Goal: Task Accomplishment & Management: Manage account settings

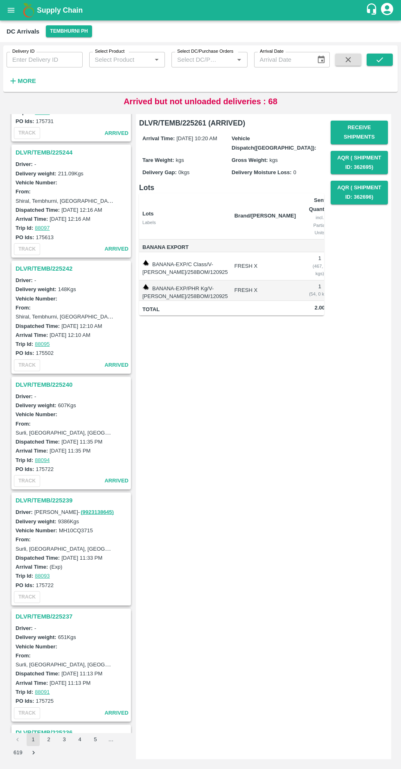
scroll to position [322, 0]
click at [62, 500] on h3 "DLVR/TEMB/225239" at bounding box center [73, 499] width 114 height 11
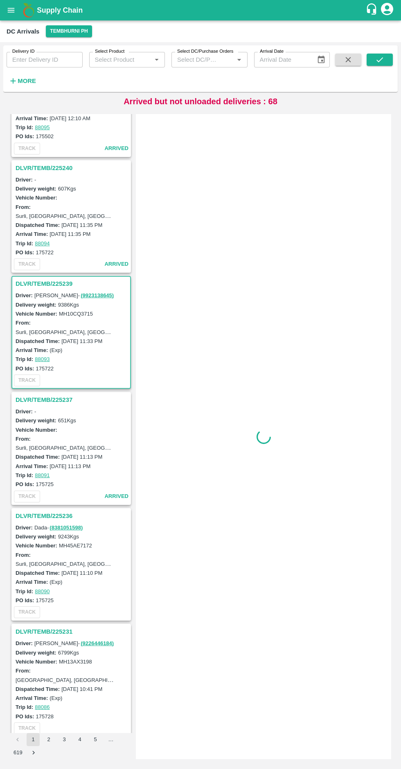
click at [64, 501] on div "TRACK arrived" at bounding box center [71, 496] width 118 height 15
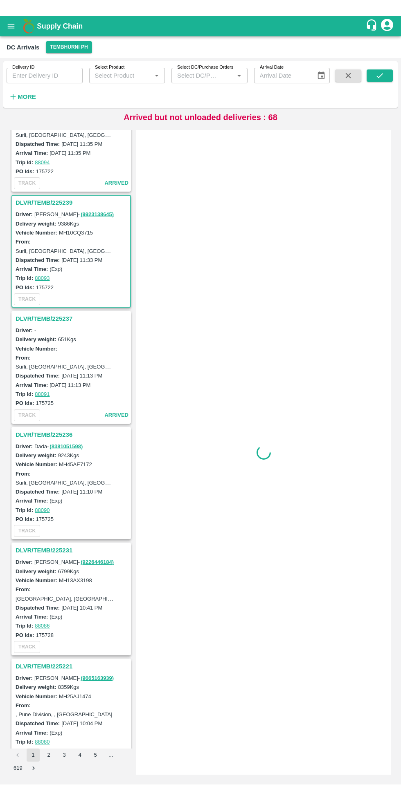
scroll to position [699, 0]
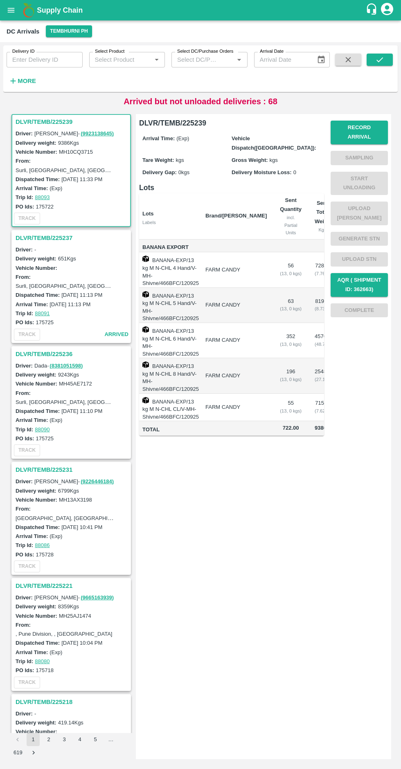
click at [369, 128] on button "Record Arrival" at bounding box center [358, 133] width 57 height 24
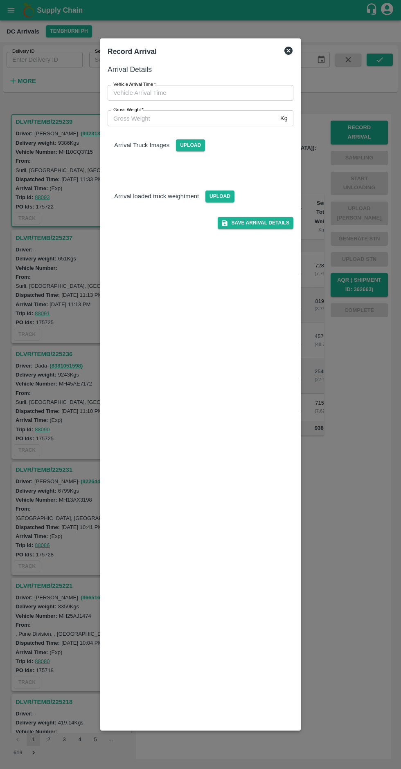
click at [154, 90] on input "Vehicle Arrival Time   *" at bounding box center [198, 93] width 180 height 16
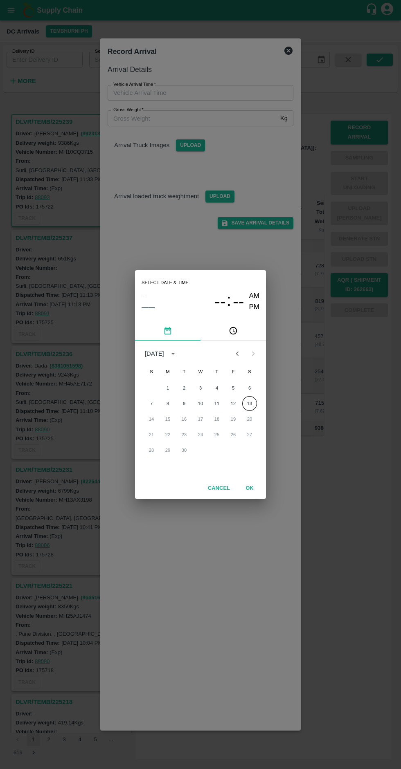
click at [249, 403] on button "13" at bounding box center [249, 403] width 15 height 15
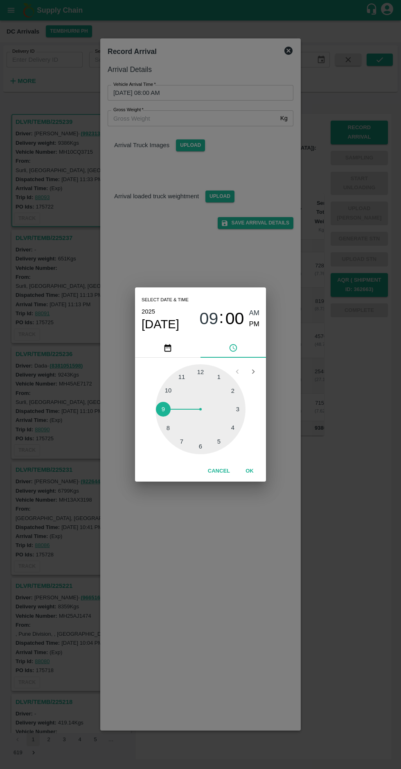
type input "13/09/2025 09:00 AM"
click at [259, 472] on button "OK" at bounding box center [249, 471] width 26 height 14
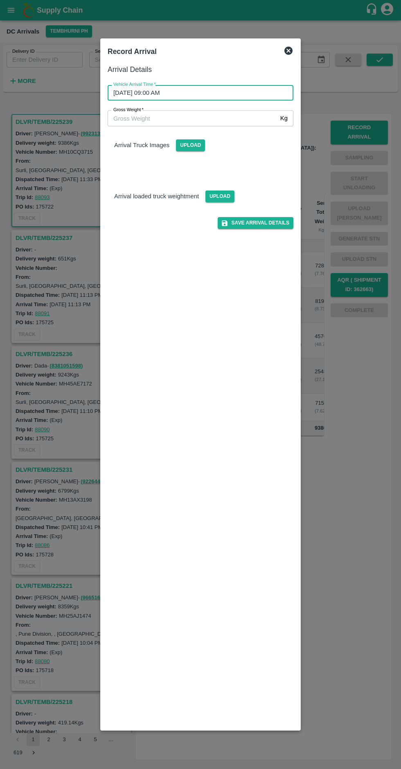
click at [154, 118] on input "Gross Weight   *" at bounding box center [192, 118] width 169 height 16
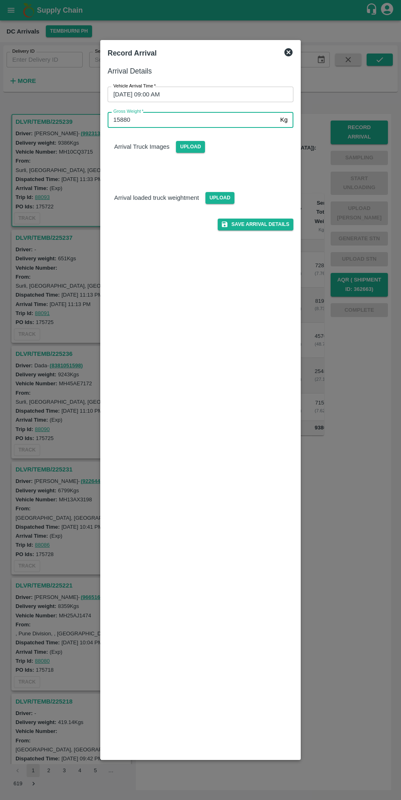
type input "15880"
click at [157, 144] on p "Arrival Truck Images" at bounding box center [141, 146] width 55 height 9
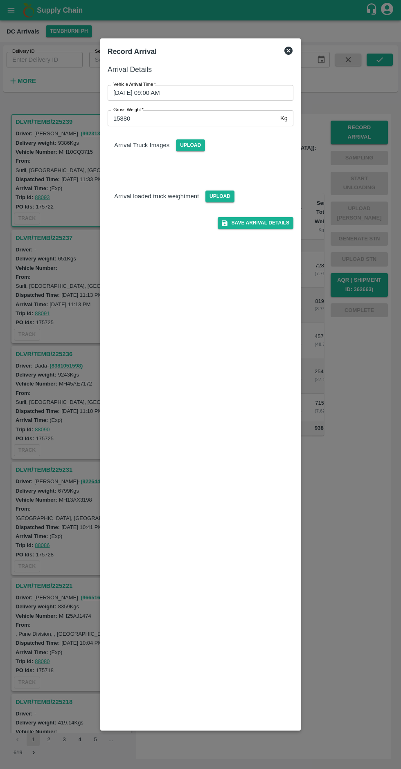
click at [196, 142] on span "Upload" at bounding box center [190, 145] width 29 height 12
click at [0, 0] on input "Upload" at bounding box center [0, 0] width 0 height 0
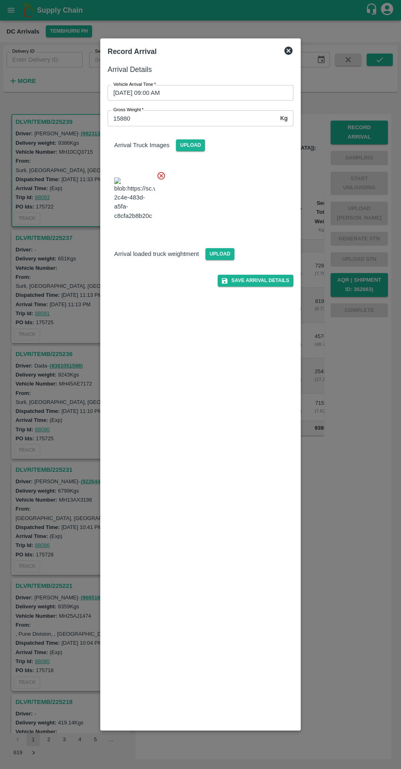
click at [214, 260] on span "Upload" at bounding box center [219, 254] width 29 height 12
click at [0, 0] on input "Upload" at bounding box center [0, 0] width 0 height 0
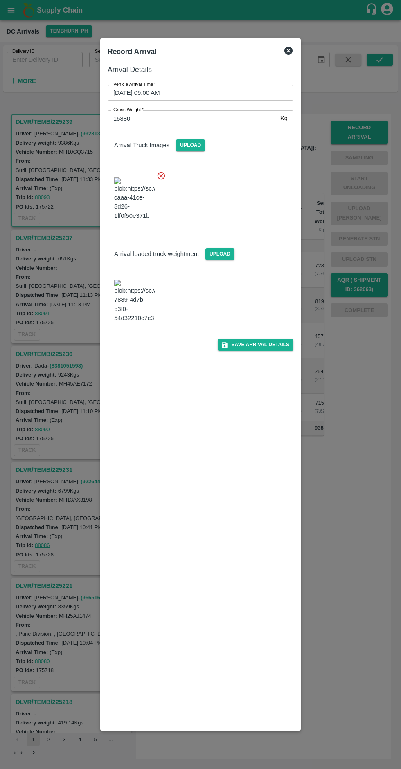
click at [150, 323] on img at bounding box center [134, 301] width 41 height 43
click at [134, 323] on img at bounding box center [134, 301] width 41 height 43
click at [262, 351] on button "Save Arrival Details" at bounding box center [255, 345] width 76 height 12
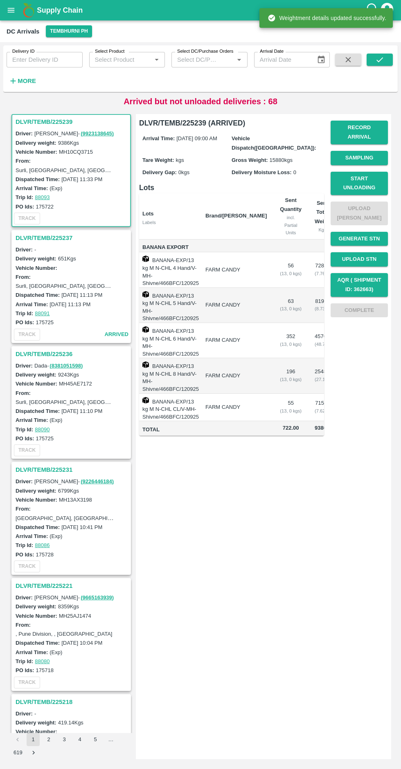
click at [363, 177] on button "Start Unloading" at bounding box center [358, 184] width 57 height 24
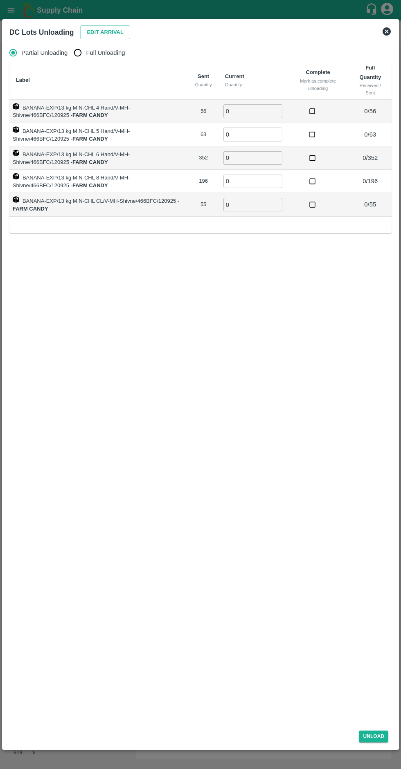
click at [104, 29] on button "Edit Arrival" at bounding box center [105, 32] width 50 height 14
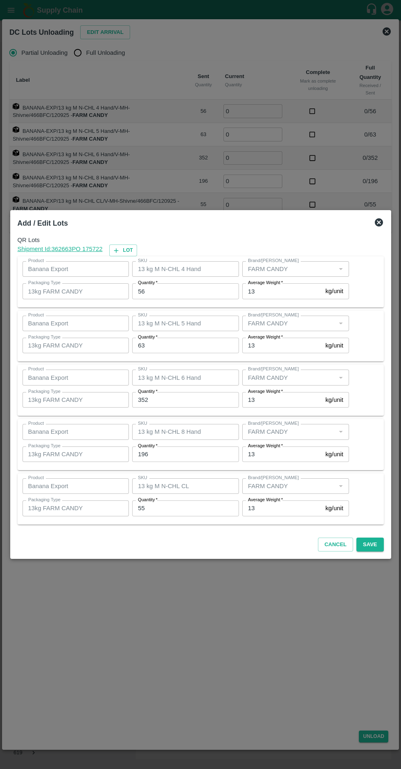
click at [177, 294] on input "56" at bounding box center [185, 291] width 107 height 16
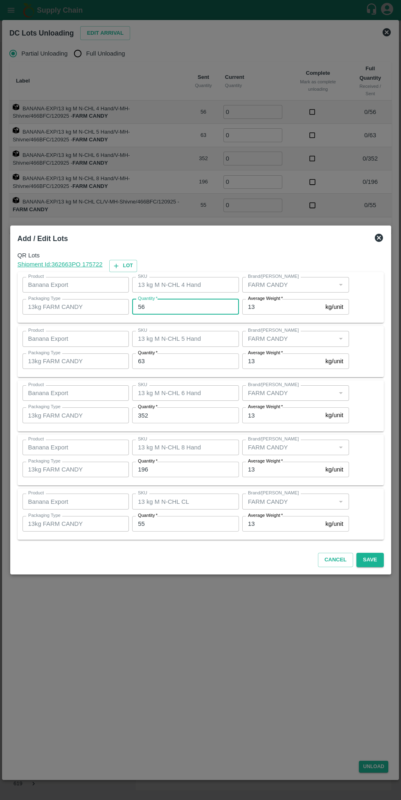
type input "5"
type input "52"
click at [198, 363] on input "63" at bounding box center [185, 362] width 107 height 16
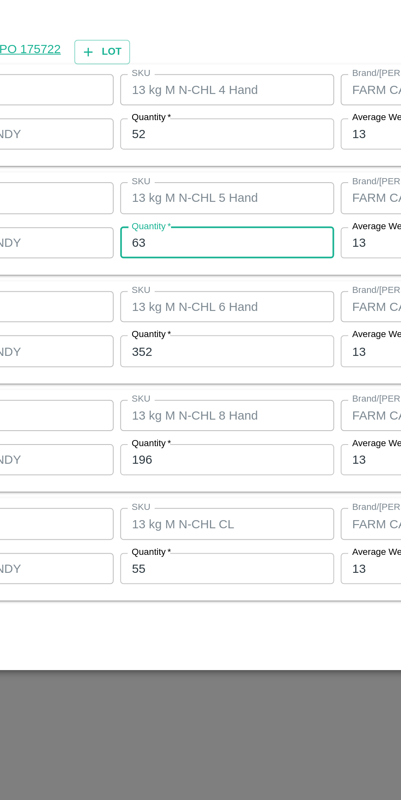
type input "6"
type input "64"
click at [181, 414] on input "352" at bounding box center [185, 416] width 107 height 16
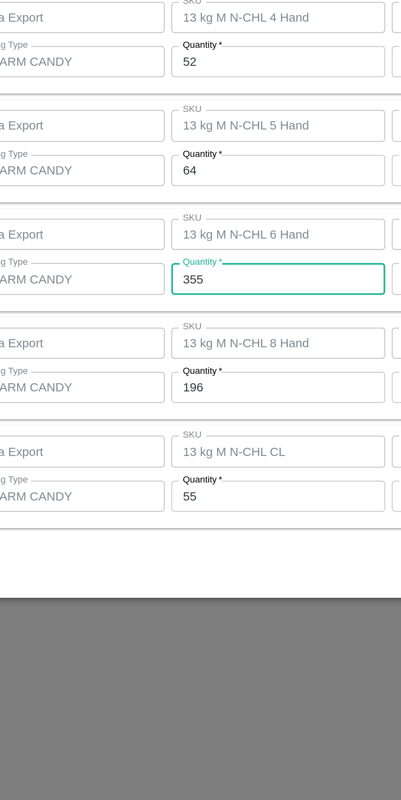
type input "355"
click at [168, 472] on input "196" at bounding box center [185, 470] width 107 height 16
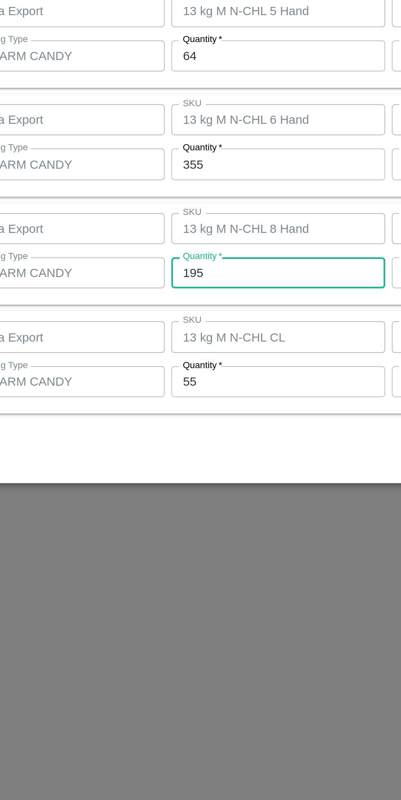
type input "195"
click at [170, 525] on input "55" at bounding box center [185, 524] width 107 height 16
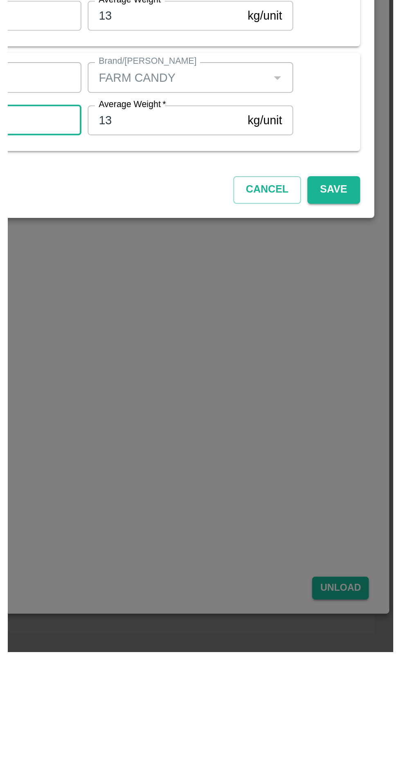
scroll to position [0, 0]
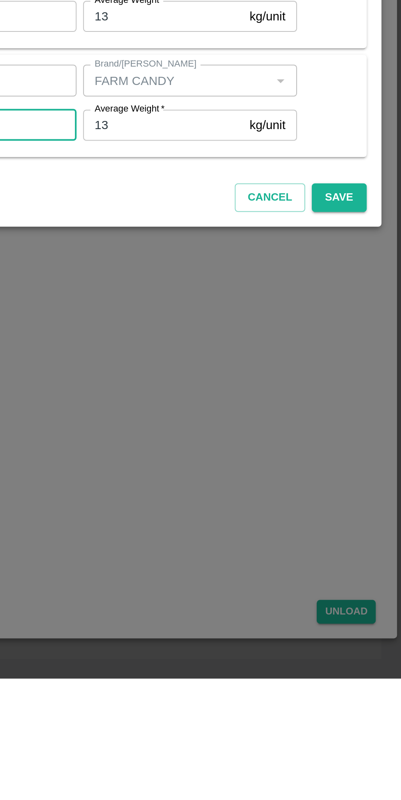
type input "56"
click at [374, 562] on button "Save" at bounding box center [369, 560] width 27 height 14
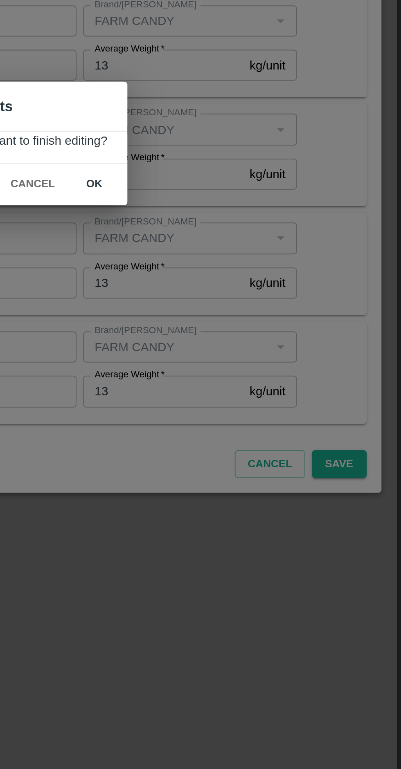
click at [250, 411] on button "ok" at bounding box center [248, 405] width 26 height 14
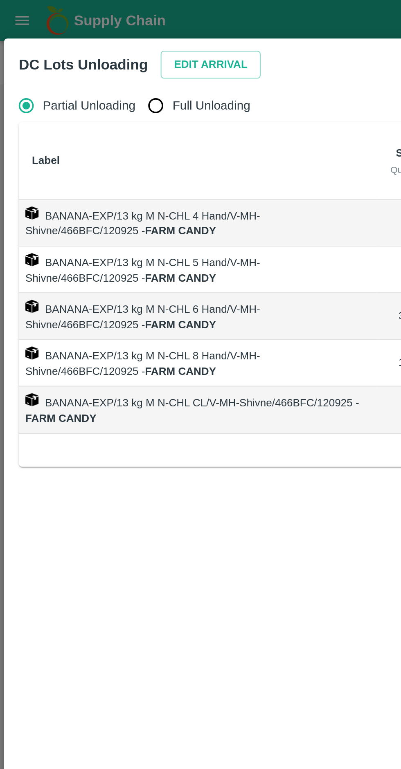
click at [99, 58] on label "Full Unloading" at bounding box center [96, 53] width 55 height 16
click at [86, 58] on input "Full Unloading" at bounding box center [77, 53] width 16 height 16
radio input "true"
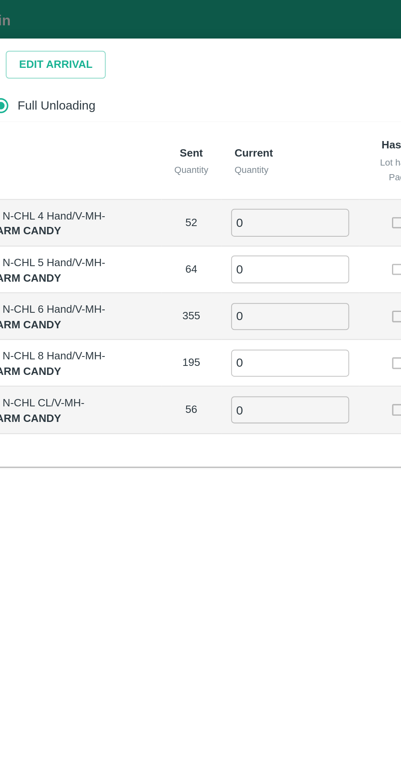
click at [215, 112] on input "0" at bounding box center [222, 110] width 59 height 13
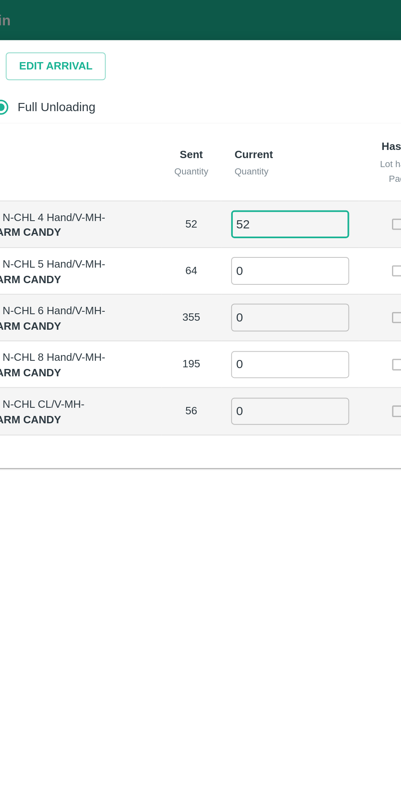
type input "52"
click at [220, 135] on input "0" at bounding box center [222, 134] width 59 height 13
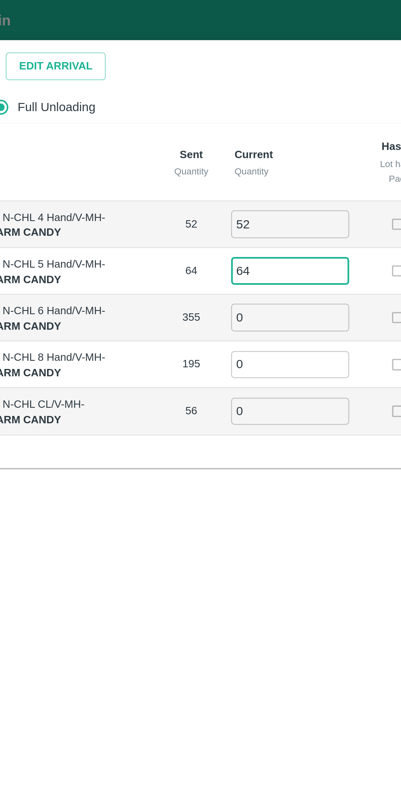
type input "64"
click at [224, 159] on input "0" at bounding box center [222, 158] width 59 height 13
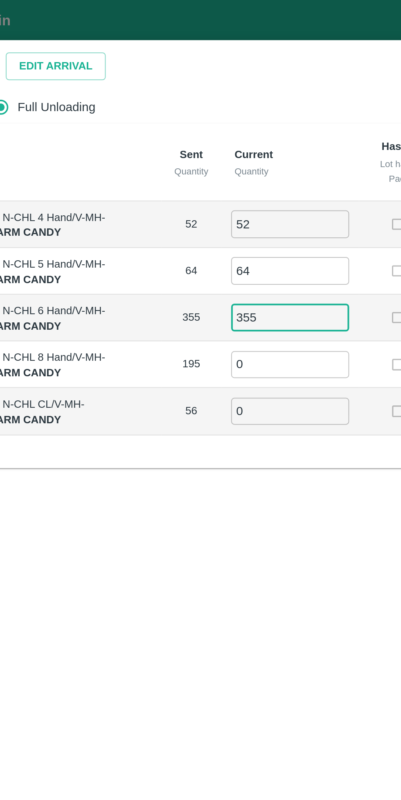
type input "355"
click at [223, 182] on input "0" at bounding box center [222, 181] width 59 height 13
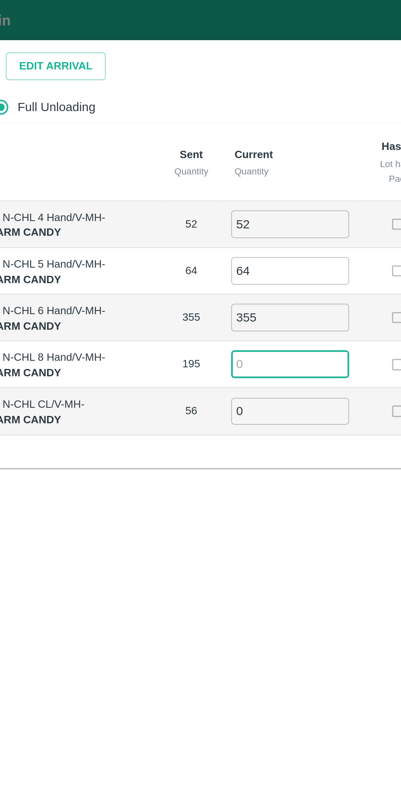
type input "7"
type input "195"
click at [227, 204] on input "0" at bounding box center [222, 205] width 59 height 13
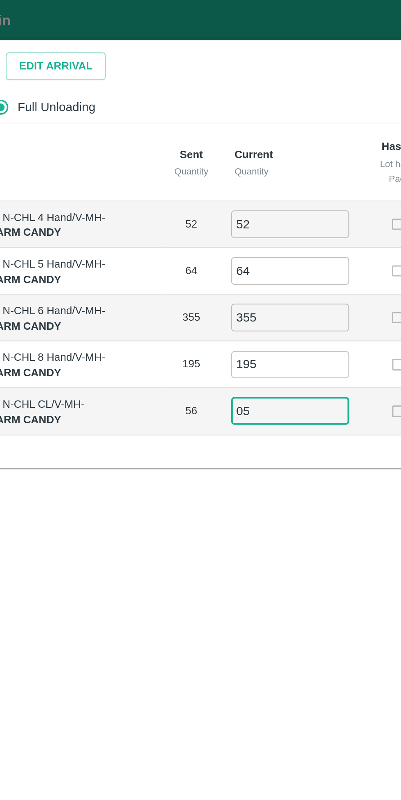
type input "0"
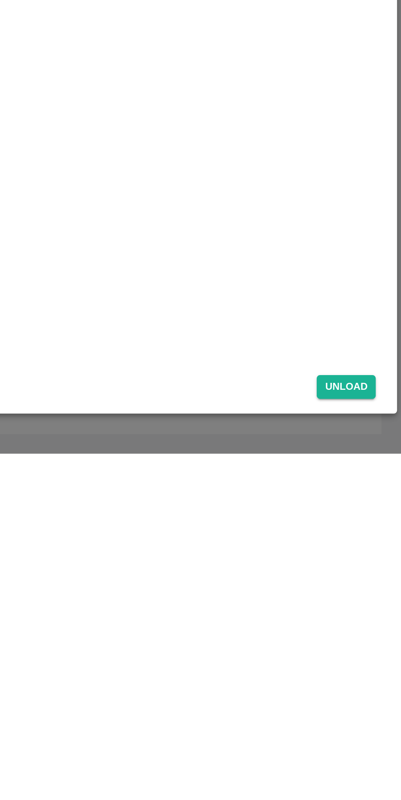
type input "56"
click at [376, 766] on button "Unload" at bounding box center [372, 767] width 29 height 12
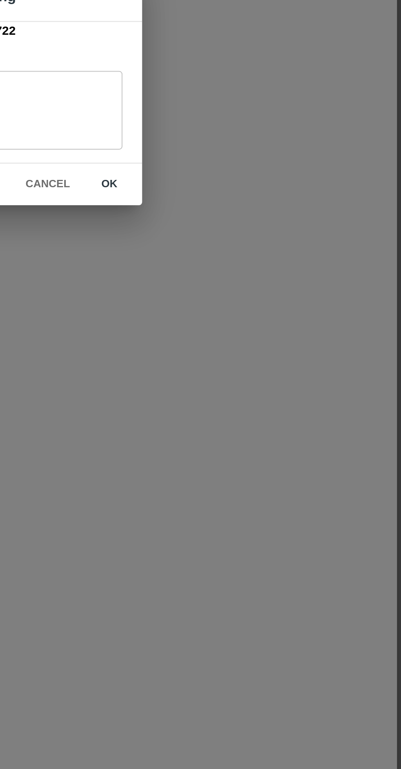
click at [255, 433] on button "ok" at bounding box center [255, 432] width 26 height 14
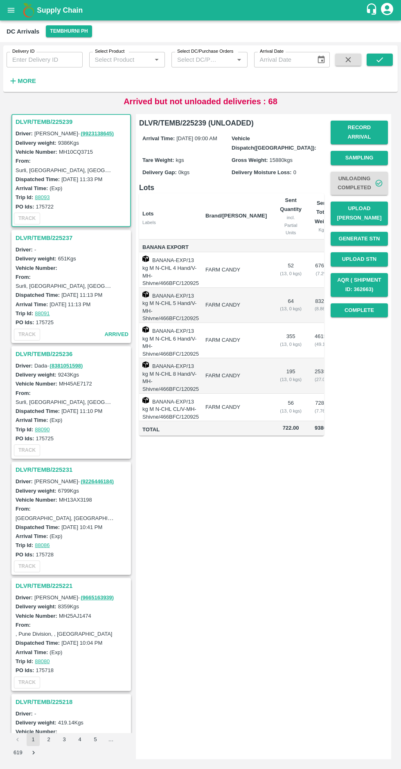
click at [367, 202] on button "Upload [PERSON_NAME]" at bounding box center [358, 214] width 57 height 24
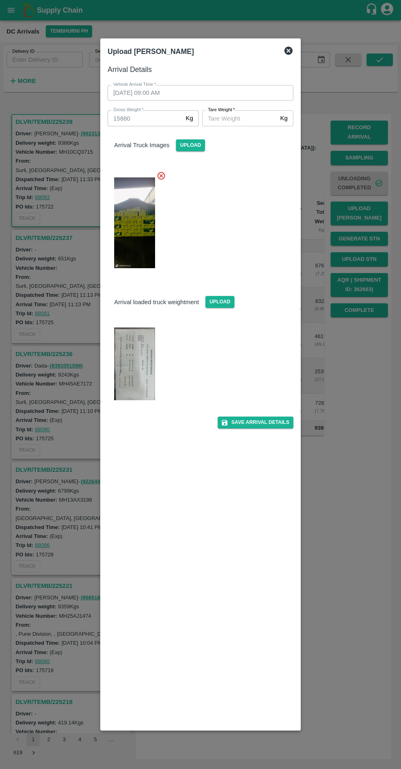
click at [146, 367] on img at bounding box center [134, 363] width 41 height 73
click at [236, 118] on input "Tare Weight   *" at bounding box center [239, 118] width 75 height 16
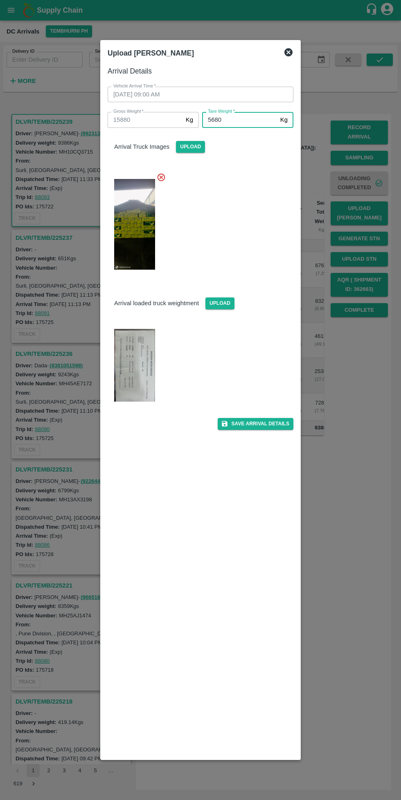
type input "5680"
click at [149, 367] on img at bounding box center [134, 365] width 41 height 73
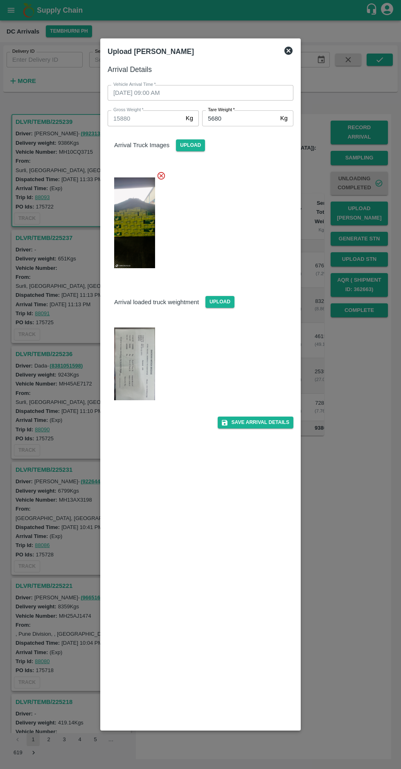
click at [265, 423] on button "Save Arrival Details" at bounding box center [255, 423] width 76 height 12
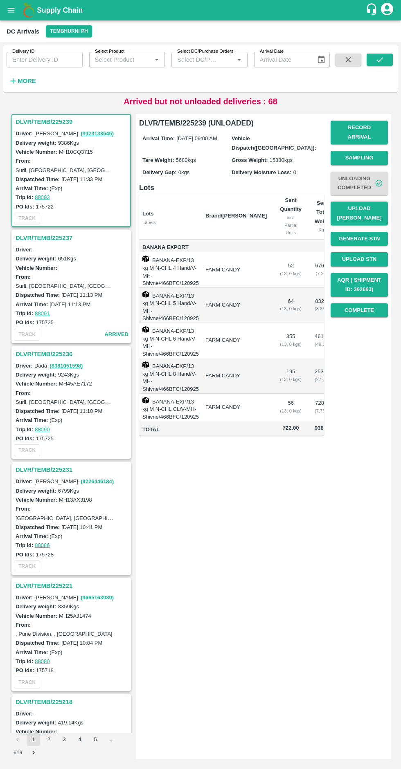
click at [370, 304] on button "Complete" at bounding box center [358, 310] width 57 height 14
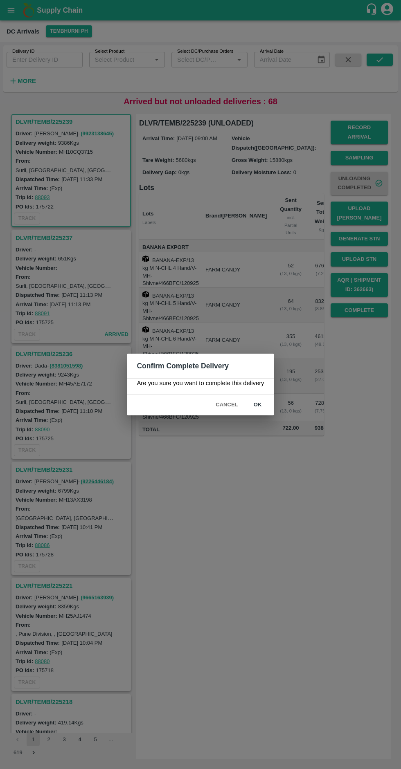
click at [269, 411] on button "ok" at bounding box center [257, 405] width 26 height 14
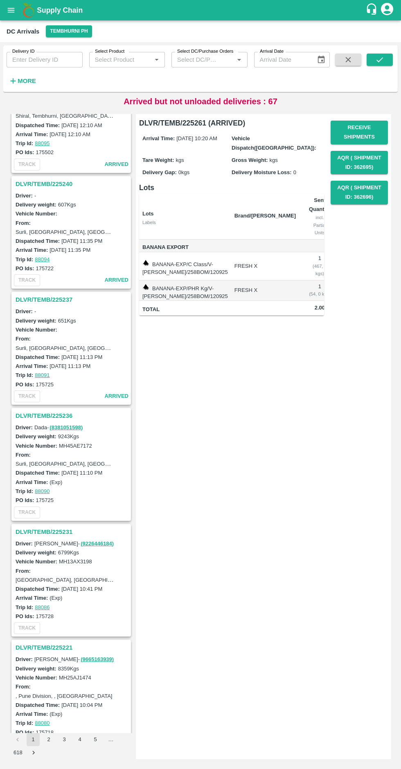
scroll to position [523, 0]
click at [119, 417] on h3 "DLVR/TEMB/225236" at bounding box center [73, 414] width 114 height 11
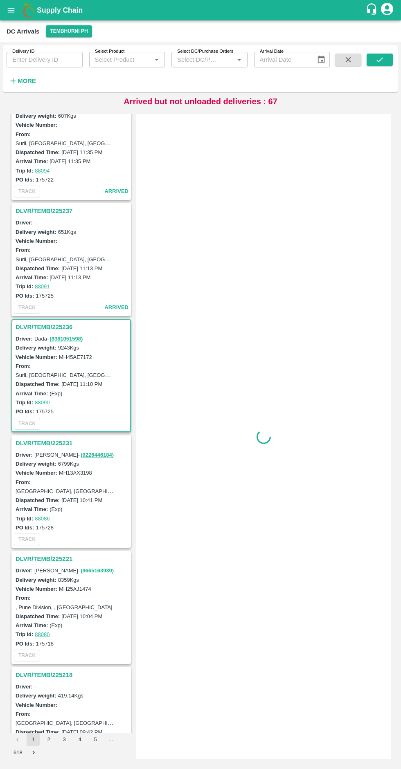
click at [52, 477] on div "From: kanbas, south Solapur, Solapur, Maharashtra" at bounding box center [73, 486] width 114 height 18
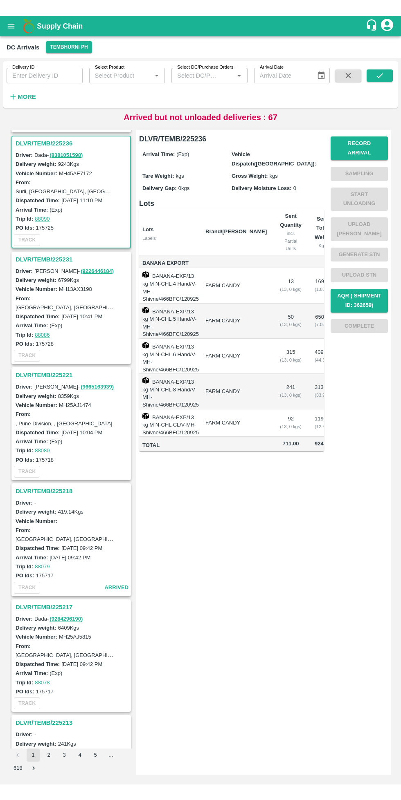
scroll to position [815, 0]
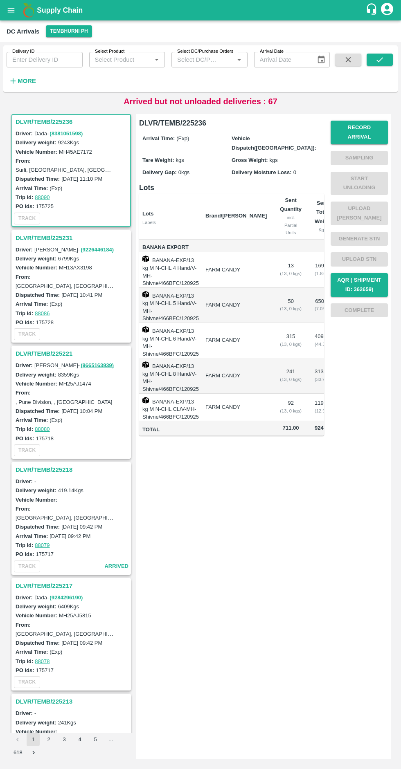
click at [366, 125] on button "Record Arrival" at bounding box center [358, 133] width 57 height 24
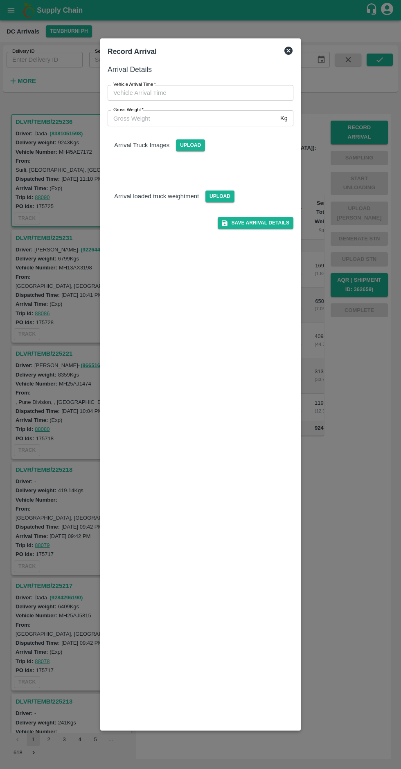
click at [168, 94] on input "Vehicle Arrival Time   *" at bounding box center [198, 93] width 180 height 16
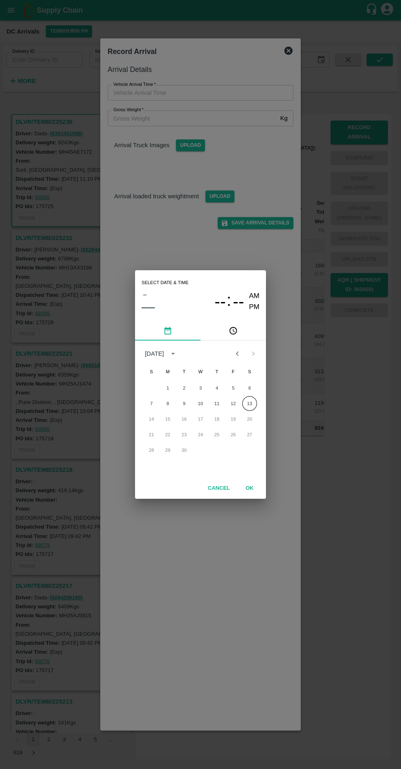
click at [253, 406] on button "13" at bounding box center [249, 403] width 15 height 15
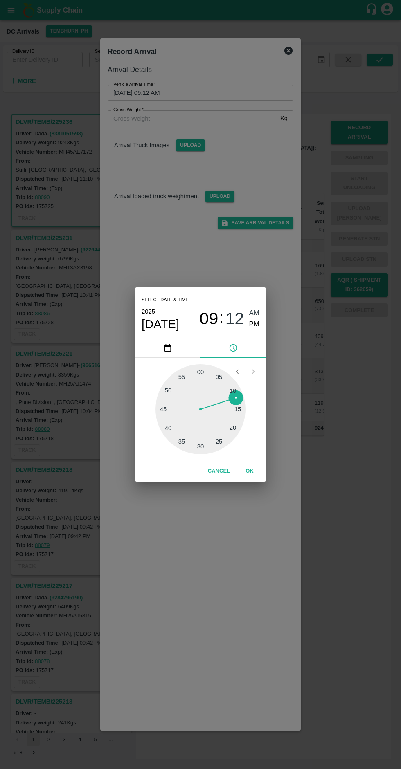
click at [200, 373] on div at bounding box center [200, 409] width 90 height 90
click at [233, 392] on div at bounding box center [200, 409] width 90 height 90
click at [204, 370] on div at bounding box center [200, 409] width 90 height 90
type input "13/09/2025 09:01 AM"
click at [215, 320] on span "09" at bounding box center [208, 319] width 19 height 20
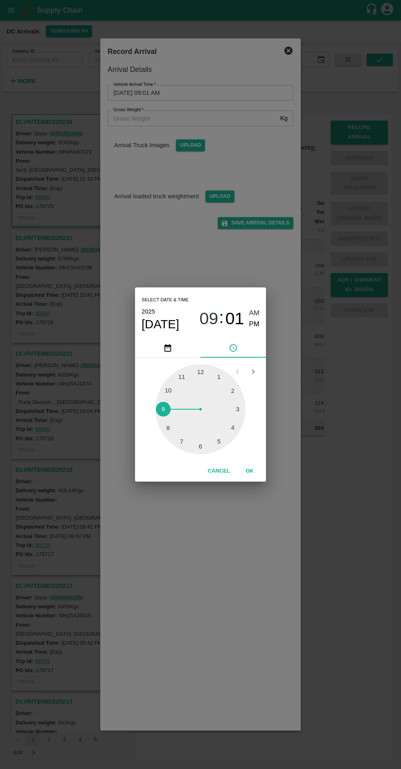
click at [259, 477] on button "OK" at bounding box center [249, 471] width 26 height 14
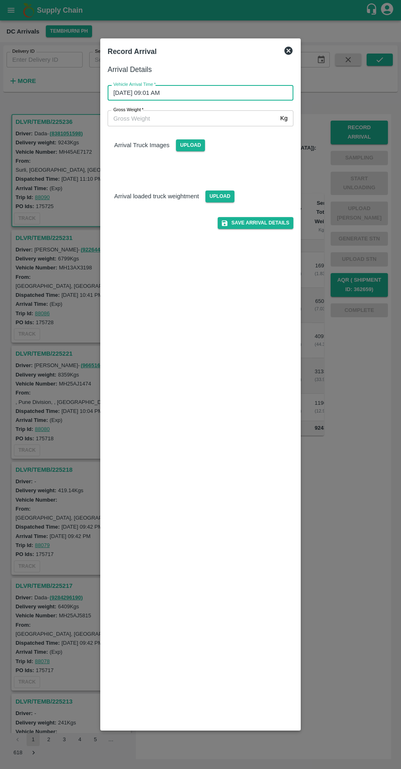
click at [157, 118] on input "Gross Weight   *" at bounding box center [192, 118] width 169 height 16
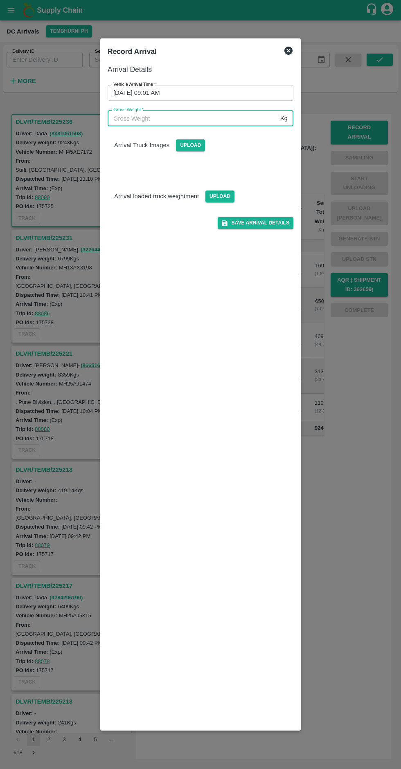
click at [160, 118] on input "Gross Weight   *" at bounding box center [192, 118] width 169 height 16
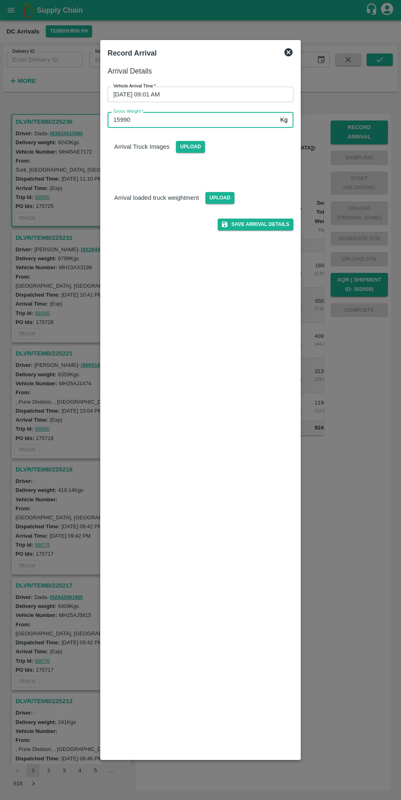
type input "15990"
click at [150, 156] on div "Arrival Truck Images Upload" at bounding box center [197, 150] width 192 height 58
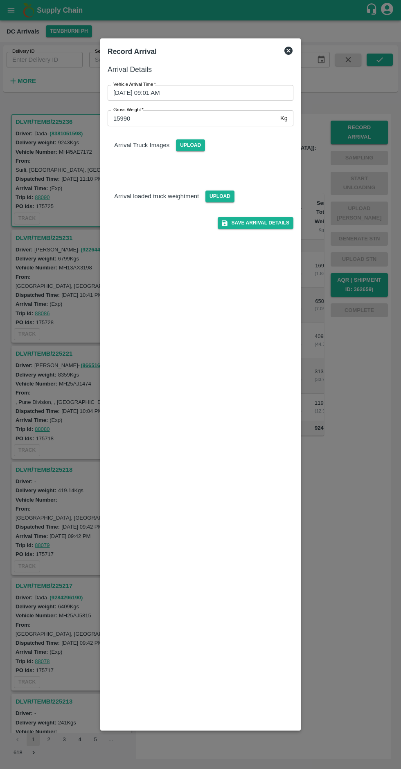
click at [180, 144] on span "Upload" at bounding box center [190, 145] width 29 height 12
click at [0, 0] on input "Upload" at bounding box center [0, 0] width 0 height 0
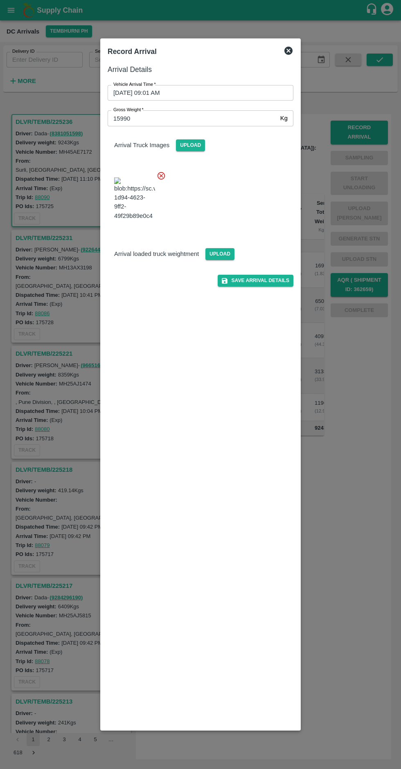
click at [208, 260] on span "Upload" at bounding box center [219, 254] width 29 height 12
click at [0, 0] on input "Upload" at bounding box center [0, 0] width 0 height 0
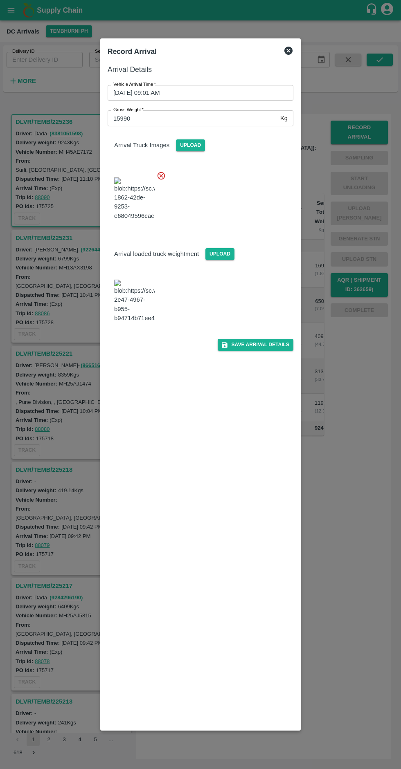
click at [145, 323] on img at bounding box center [134, 301] width 41 height 43
click at [263, 351] on button "Save Arrival Details" at bounding box center [255, 345] width 76 height 12
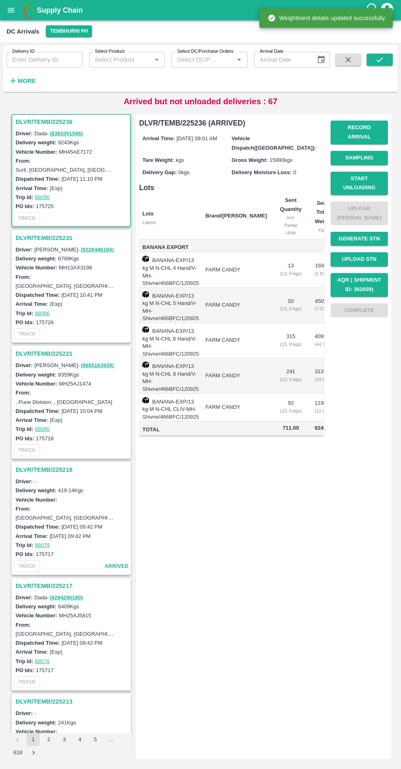
click at [362, 175] on button "Start Unloading" at bounding box center [358, 184] width 57 height 24
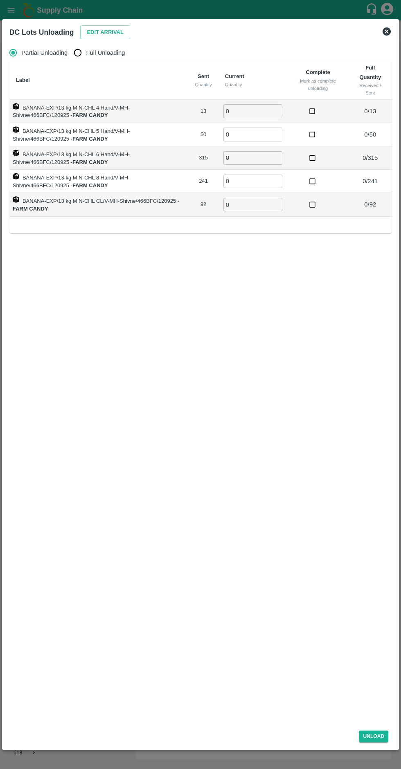
click at [101, 56] on span "Full Unloading" at bounding box center [105, 52] width 39 height 9
click at [86, 56] on input "Full Unloading" at bounding box center [77, 53] width 16 height 16
radio input "true"
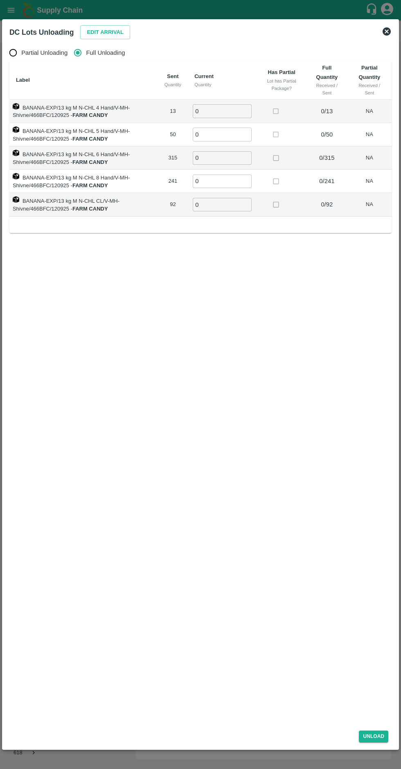
click at [102, 31] on button "Edit Arrival" at bounding box center [105, 32] width 50 height 14
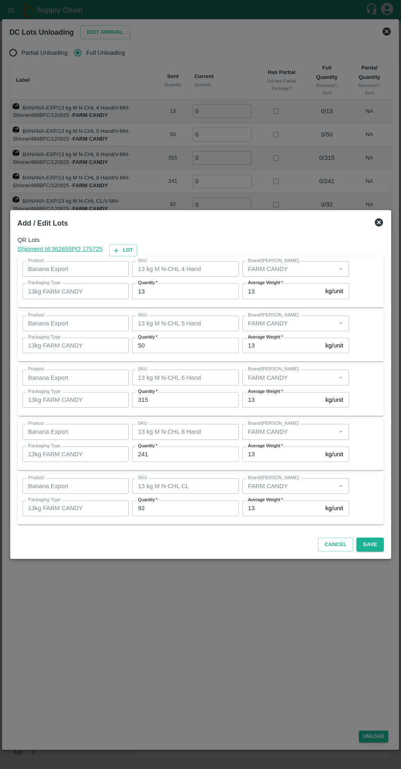
click at [171, 291] on input "13" at bounding box center [185, 291] width 107 height 16
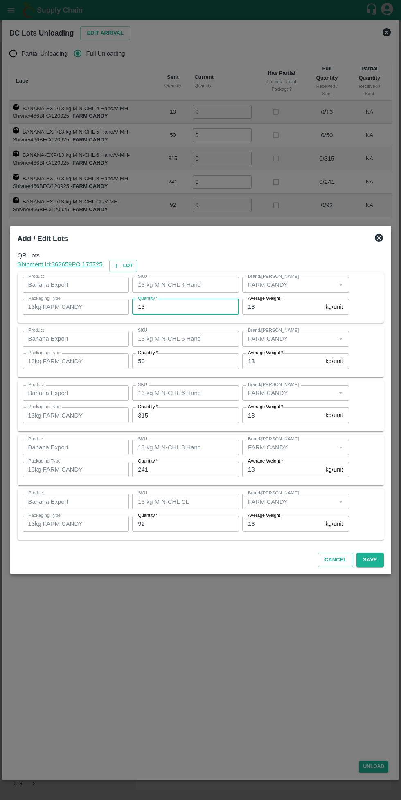
type input "1"
type input "13"
click at [196, 361] on input "50" at bounding box center [185, 362] width 107 height 16
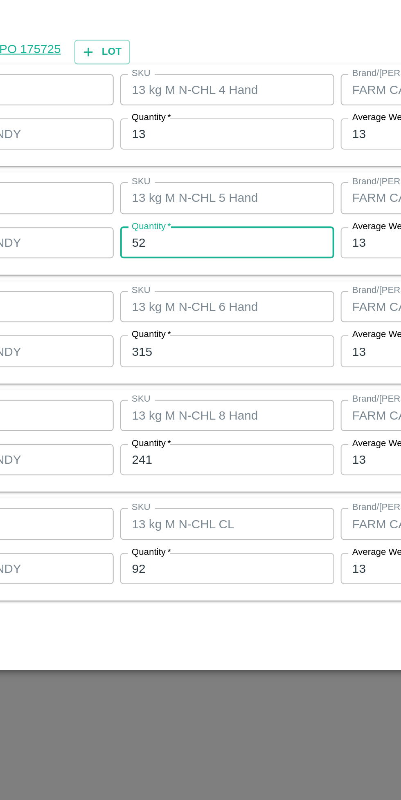
type input "52"
click at [180, 418] on input "315" at bounding box center [185, 416] width 107 height 16
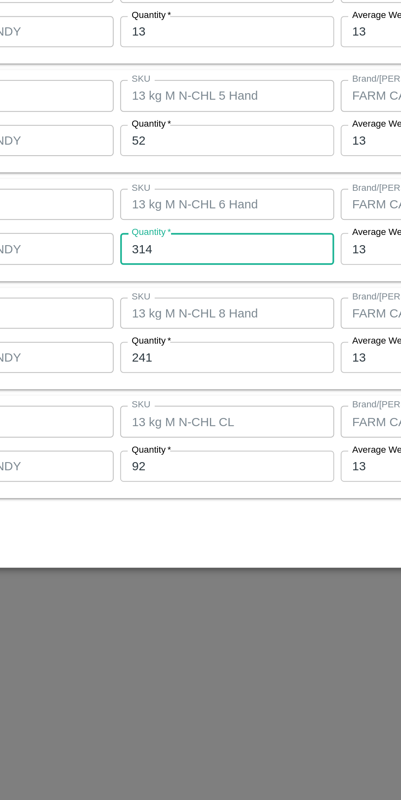
type input "314"
click at [170, 473] on input "241" at bounding box center [185, 470] width 107 height 16
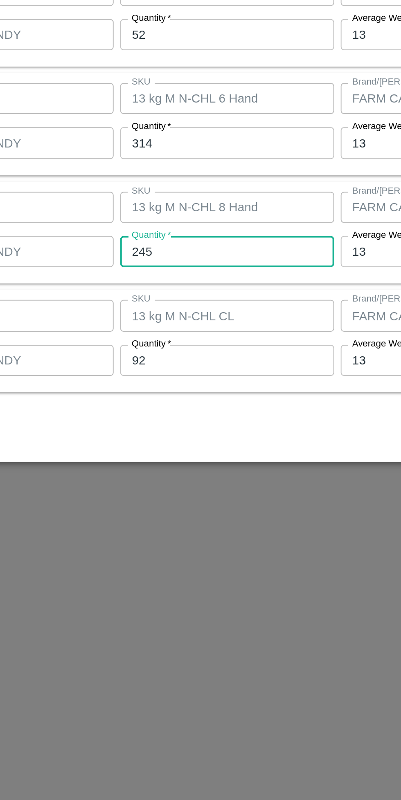
type input "245"
click at [172, 526] on input "92" at bounding box center [185, 524] width 107 height 16
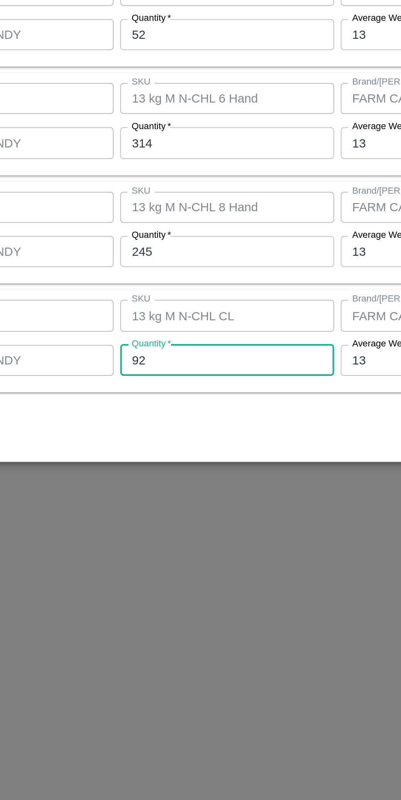
type input "9"
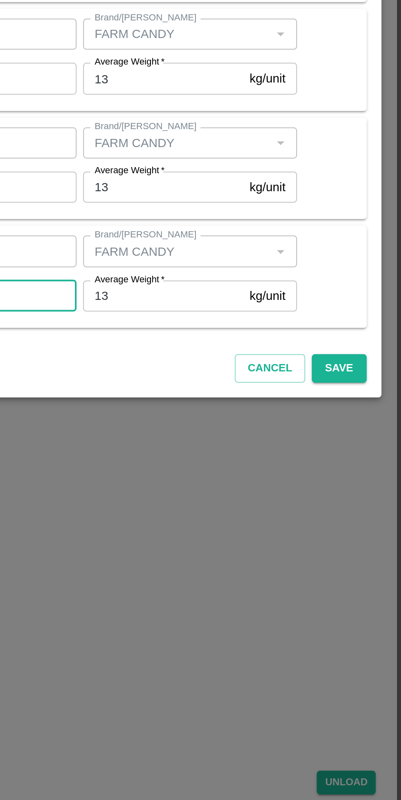
scroll to position [0, 0]
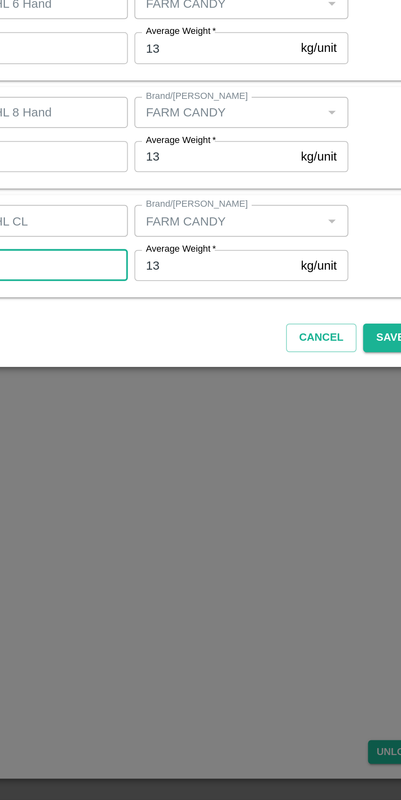
type input "87"
click at [365, 562] on button "Save" at bounding box center [369, 560] width 27 height 14
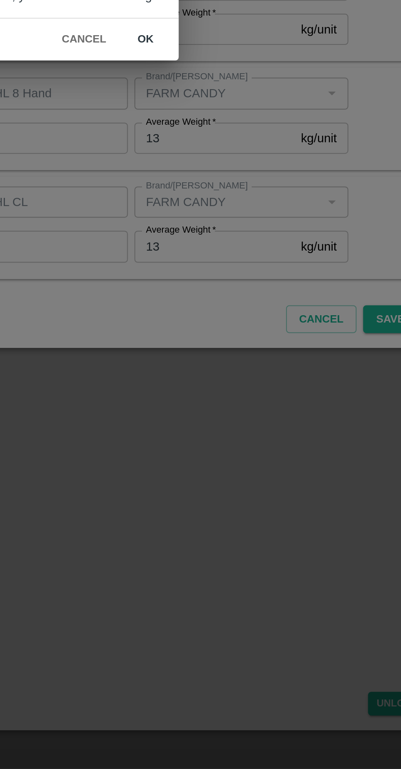
click at [249, 407] on button "ok" at bounding box center [248, 405] width 26 height 14
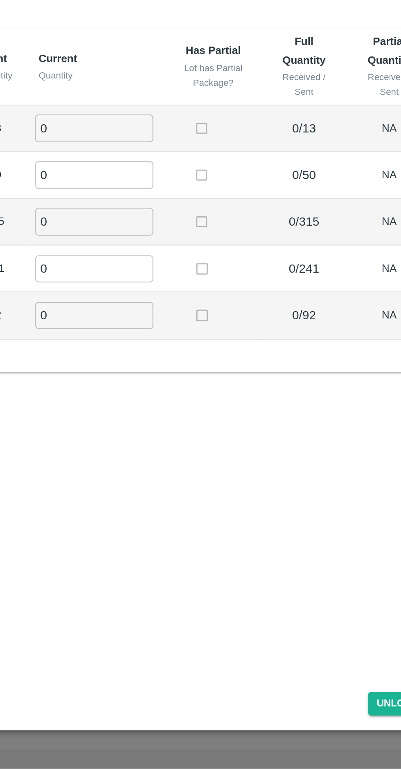
radio input "true"
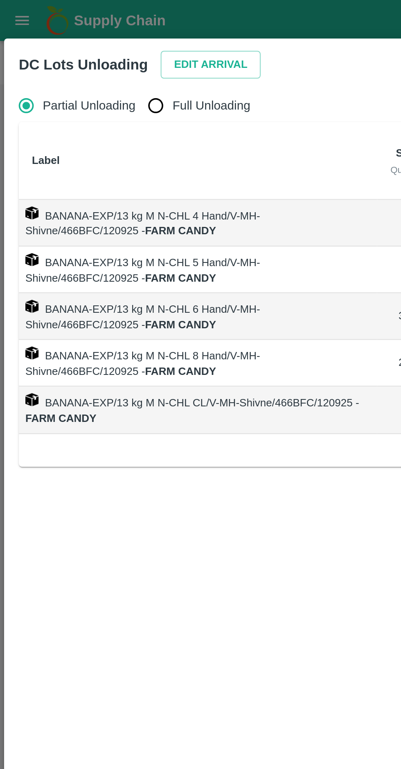
click at [84, 56] on input "Full Unloading" at bounding box center [77, 53] width 16 height 16
radio input "true"
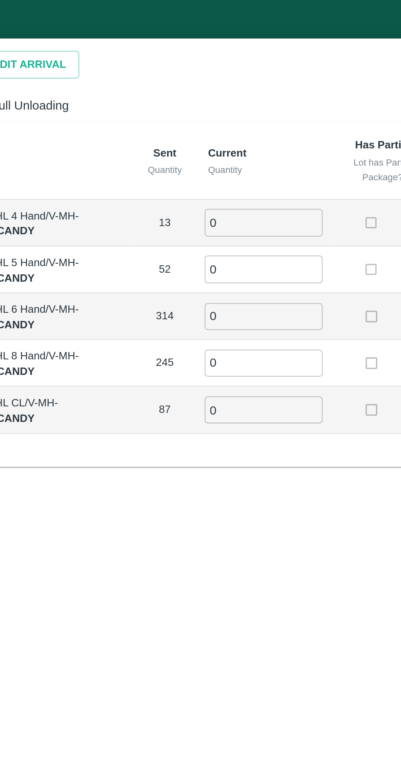
click at [214, 112] on input "0" at bounding box center [222, 110] width 59 height 13
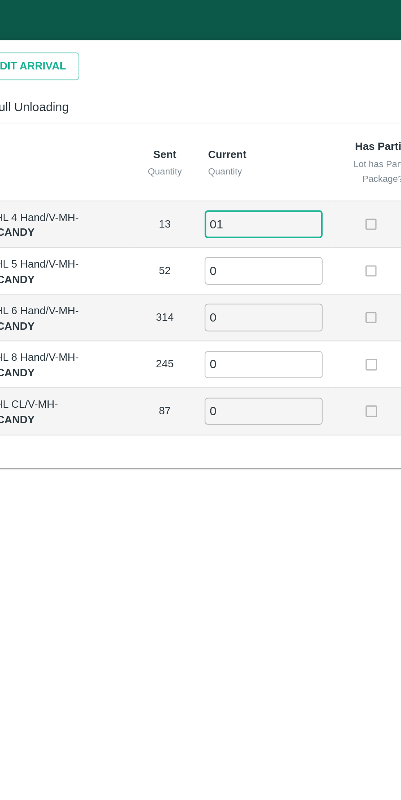
type input "0"
type input "13"
click at [227, 134] on input "0" at bounding box center [222, 134] width 59 height 13
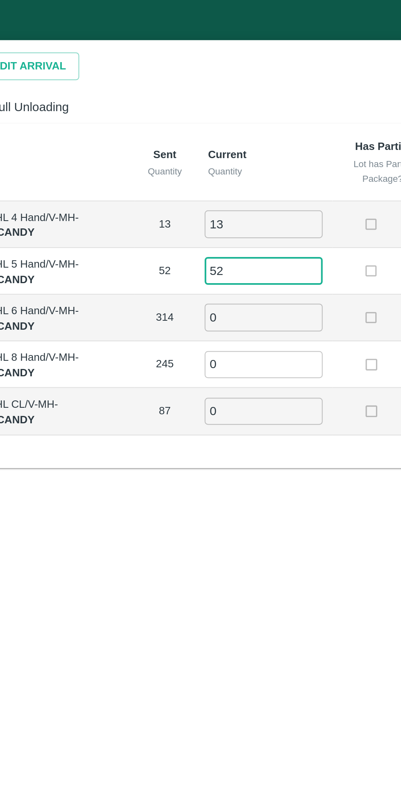
type input "52"
click at [224, 158] on input "0" at bounding box center [222, 158] width 59 height 13
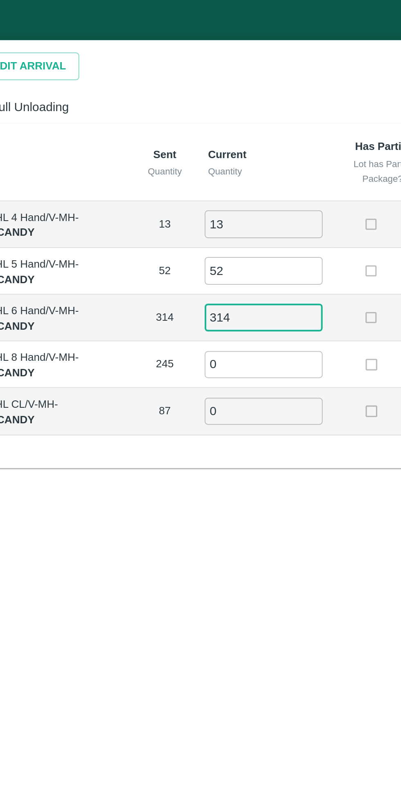
type input "314"
click at [220, 181] on input "0" at bounding box center [222, 181] width 59 height 13
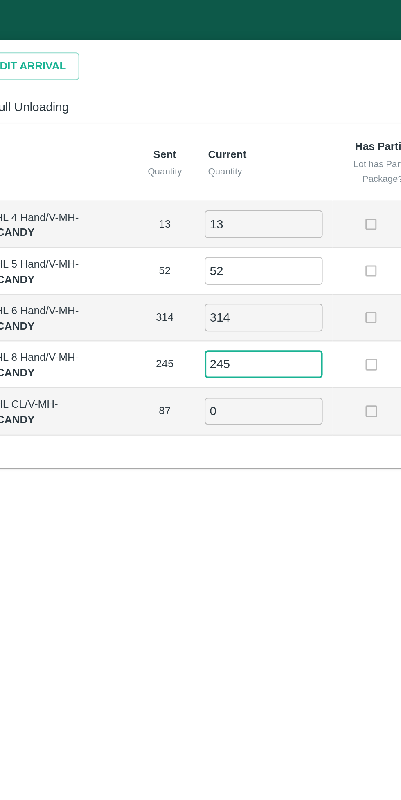
type input "245"
click at [225, 202] on input "0" at bounding box center [222, 205] width 59 height 13
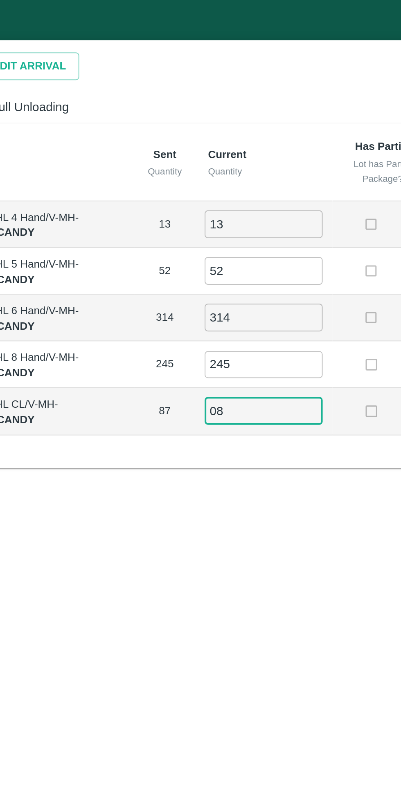
type input "0"
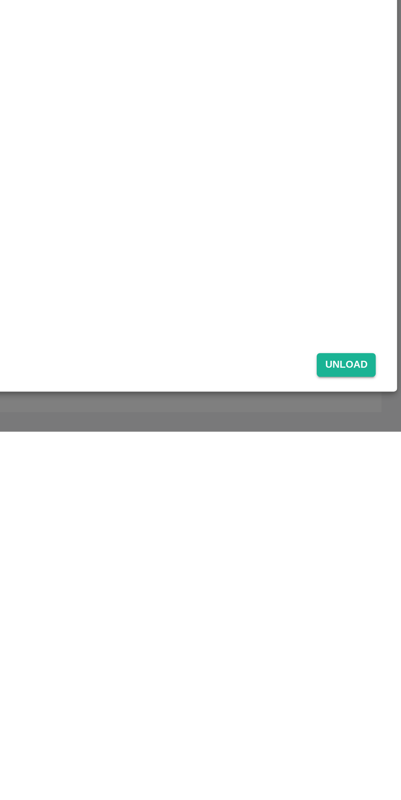
type input "87"
click at [376, 768] on button "Unload" at bounding box center [372, 767] width 29 height 12
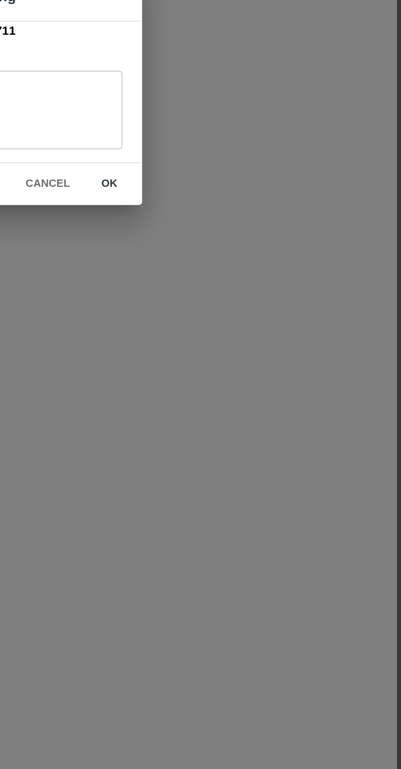
click at [253, 433] on button "ok" at bounding box center [255, 432] width 26 height 14
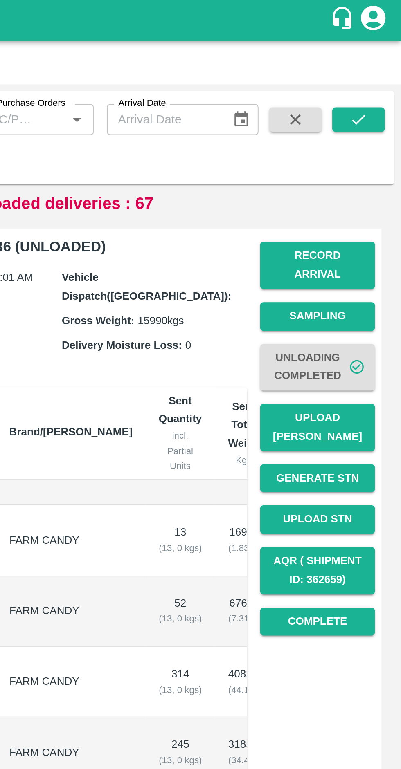
click at [363, 206] on button "Upload [PERSON_NAME]" at bounding box center [358, 214] width 57 height 24
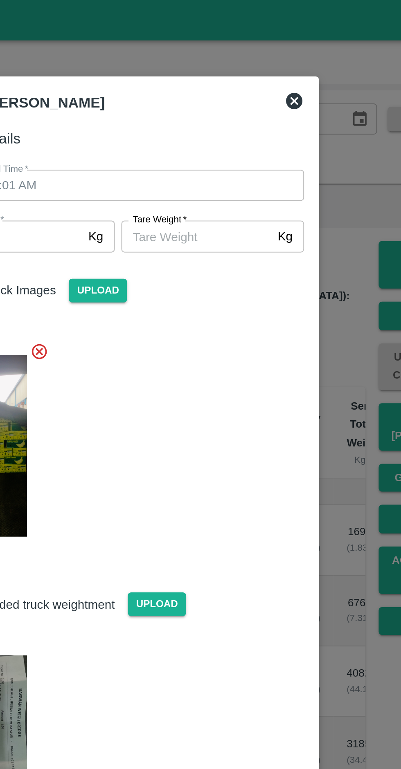
click at [152, 352] on img at bounding box center [134, 362] width 41 height 71
click at [239, 121] on input "Tare Weight   *" at bounding box center [239, 118] width 75 height 16
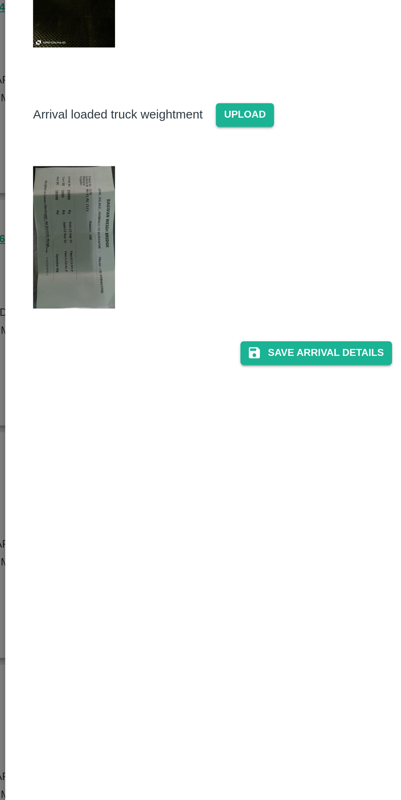
type input "5900"
click at [262, 427] on button "Save Arrival Details" at bounding box center [255, 423] width 76 height 12
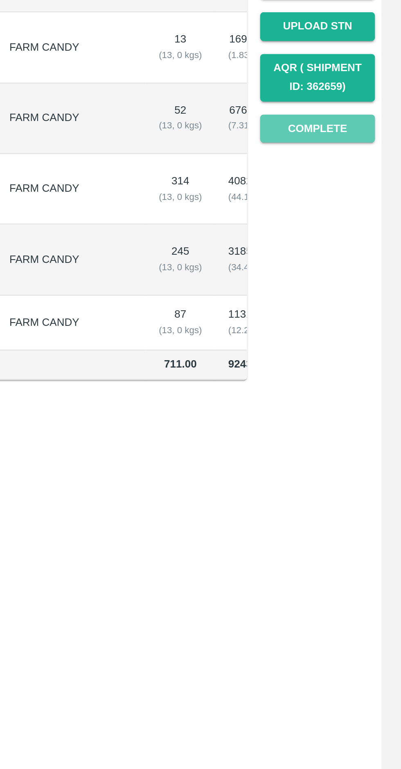
click at [365, 305] on button "Complete" at bounding box center [358, 310] width 57 height 14
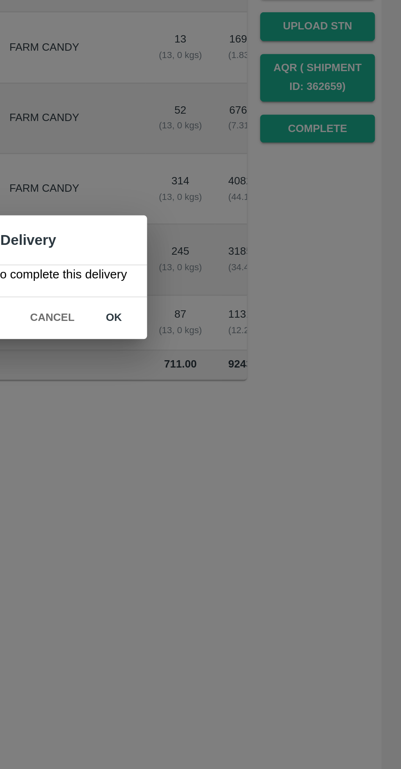
click at [263, 406] on button "ok" at bounding box center [257, 405] width 26 height 14
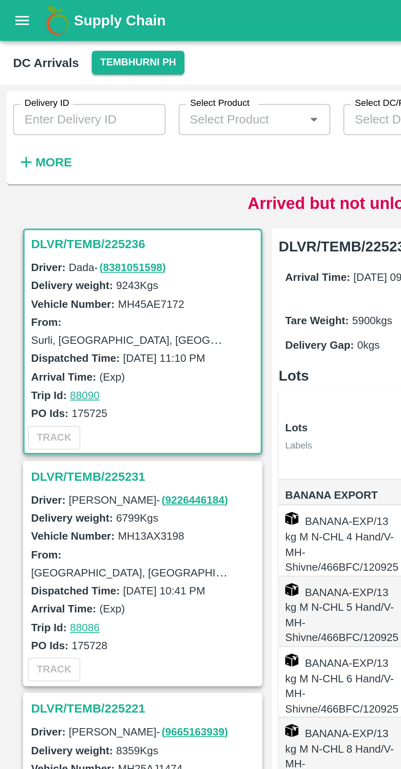
click at [55, 237] on h3 "DLVR/TEMB/225231" at bounding box center [73, 238] width 114 height 11
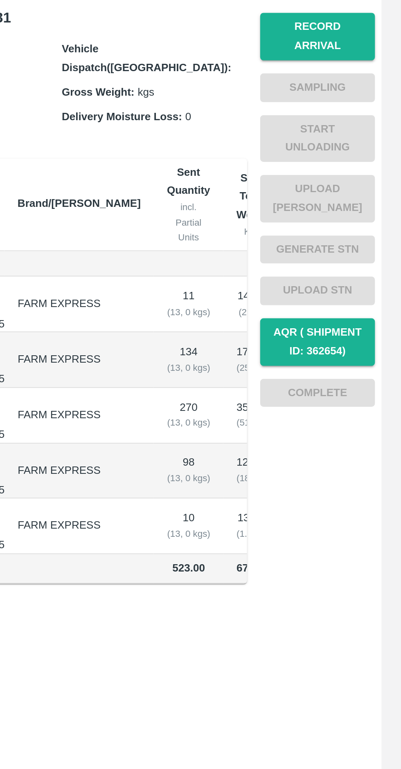
click at [367, 128] on button "Record Arrival" at bounding box center [358, 133] width 57 height 24
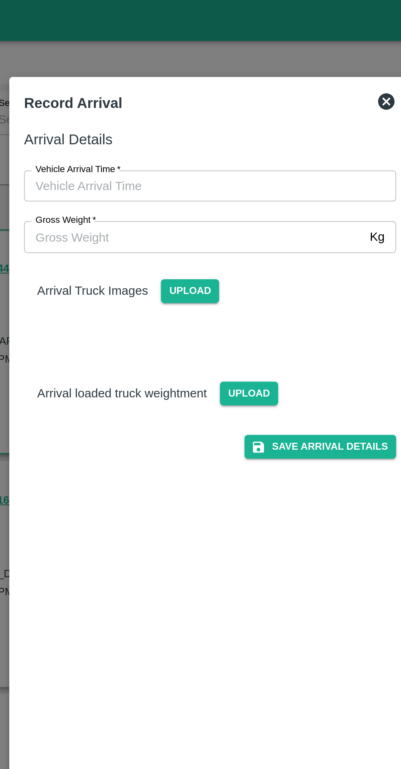
click at [174, 88] on input "Vehicle Arrival Time   *" at bounding box center [198, 93] width 180 height 16
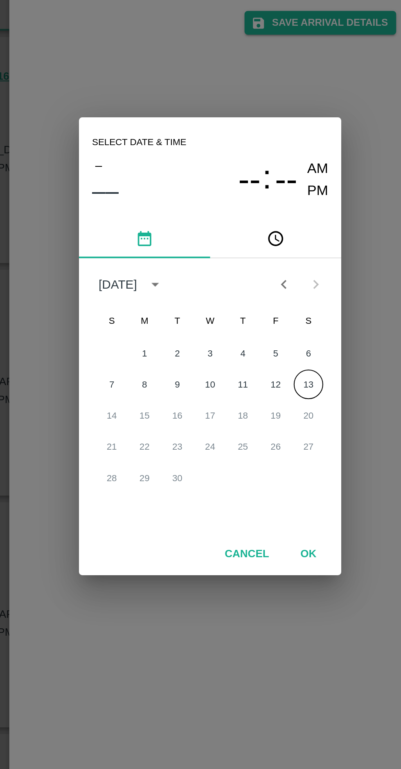
click at [249, 403] on button "13" at bounding box center [249, 403] width 15 height 15
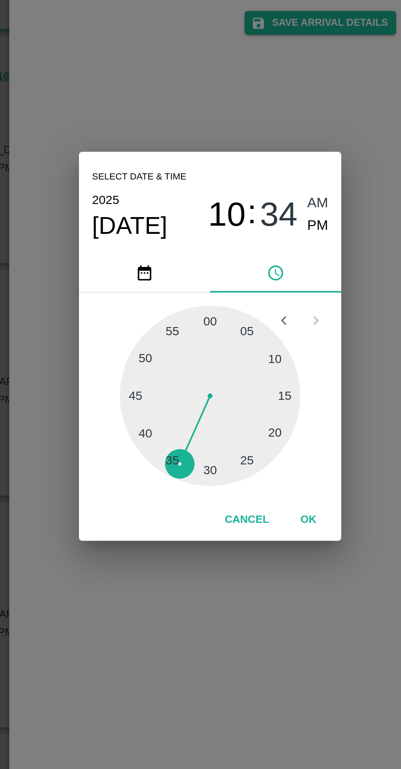
type input "13/09/2025 10:35 AM"
click at [251, 470] on button "OK" at bounding box center [249, 471] width 26 height 14
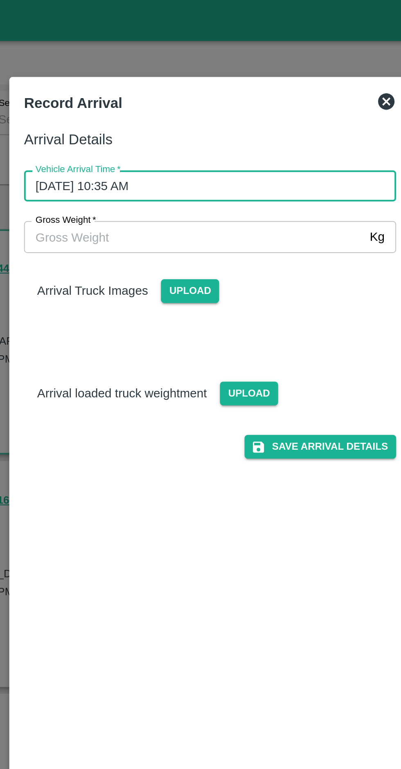
click at [163, 117] on input "Gross Weight   *" at bounding box center [192, 118] width 169 height 16
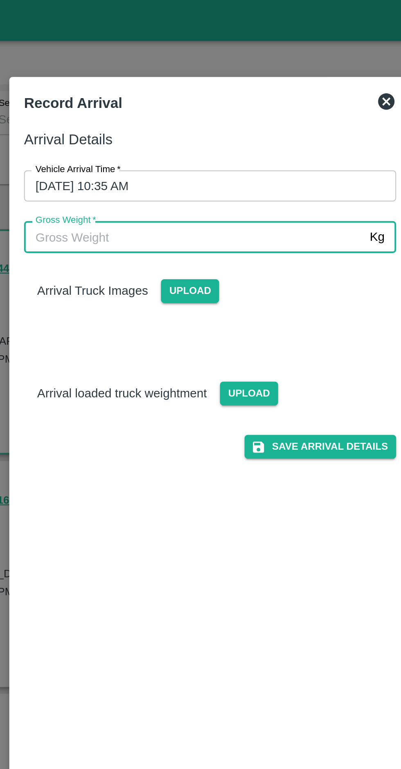
click at [167, 119] on input "Gross Weight   *" at bounding box center [192, 118] width 169 height 16
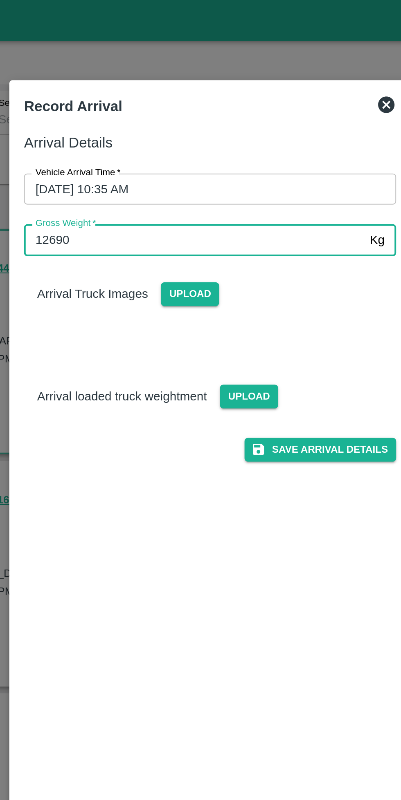
type input "12690"
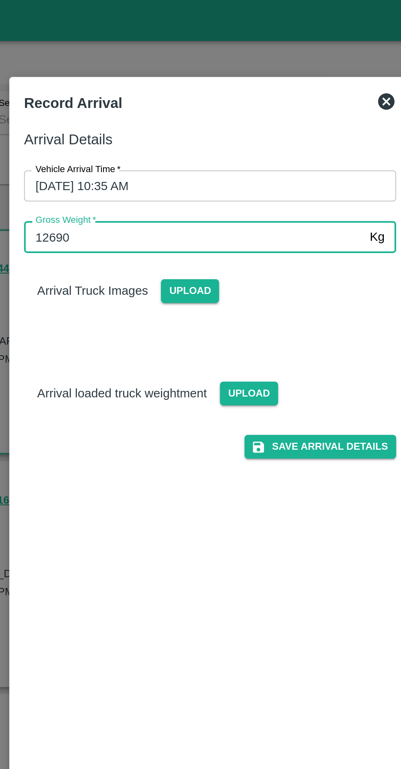
click at [155, 145] on p "Arrival Truck Images" at bounding box center [141, 145] width 55 height 9
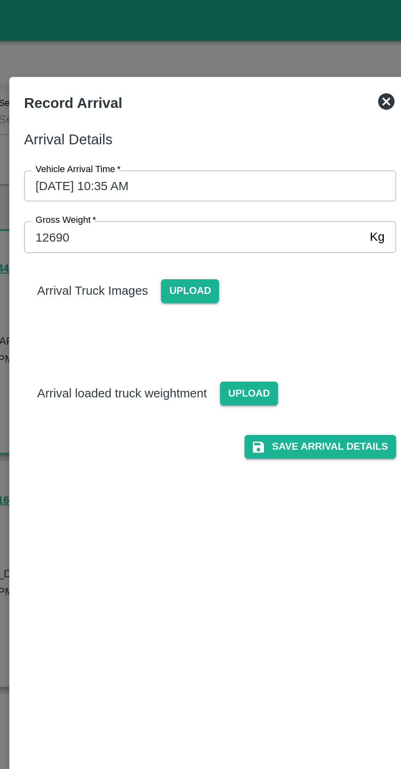
click at [185, 146] on span "Upload" at bounding box center [190, 145] width 29 height 12
click at [0, 0] on input "Upload" at bounding box center [0, 0] width 0 height 0
click at [190, 145] on span "Upload" at bounding box center [190, 145] width 29 height 12
click at [0, 0] on input "Upload" at bounding box center [0, 0] width 0 height 0
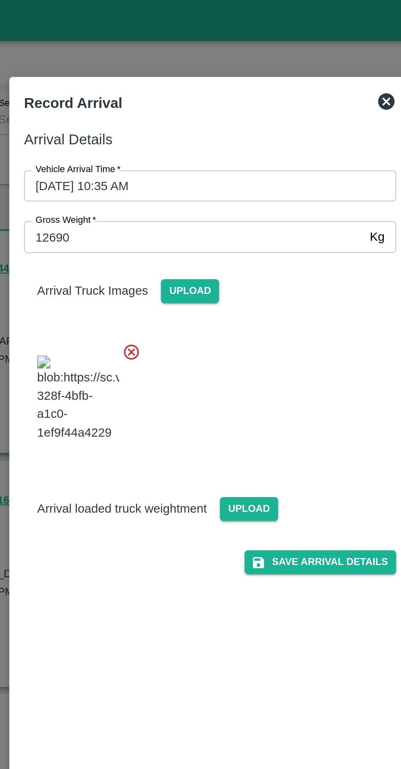
click at [220, 260] on span "Upload" at bounding box center [219, 254] width 29 height 12
click at [0, 0] on input "Upload" at bounding box center [0, 0] width 0 height 0
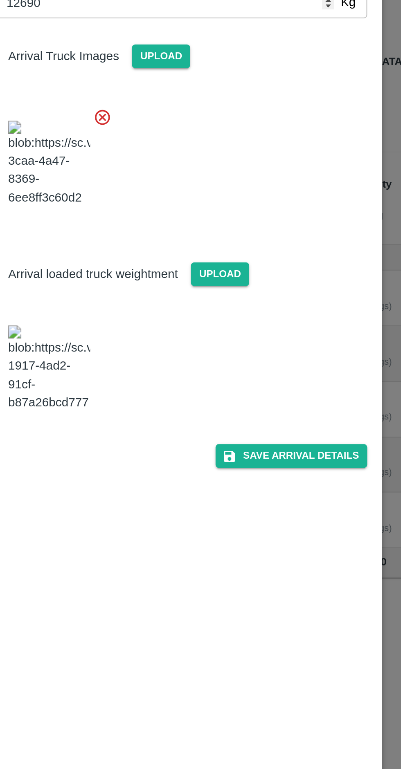
click at [260, 351] on button "Save Arrival Details" at bounding box center [255, 345] width 76 height 12
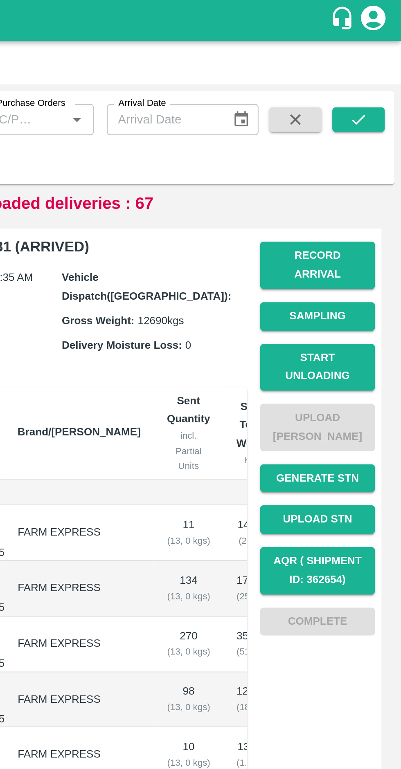
click at [367, 175] on button "Start Unloading" at bounding box center [358, 184] width 57 height 24
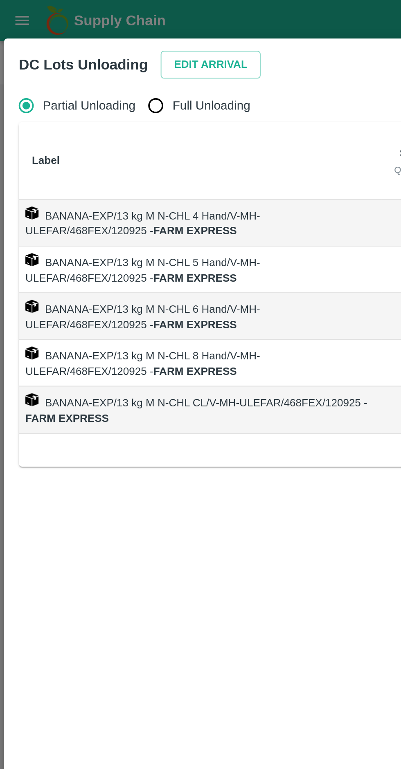
click at [111, 36] on button "Edit Arrival" at bounding box center [105, 32] width 50 height 14
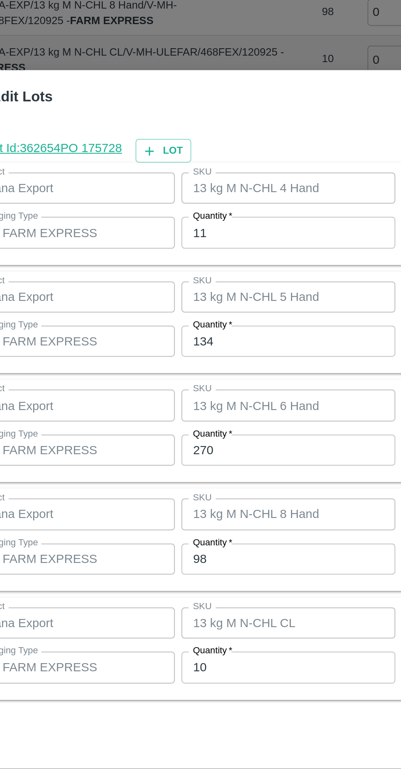
click at [177, 293] on input "11" at bounding box center [185, 291] width 107 height 16
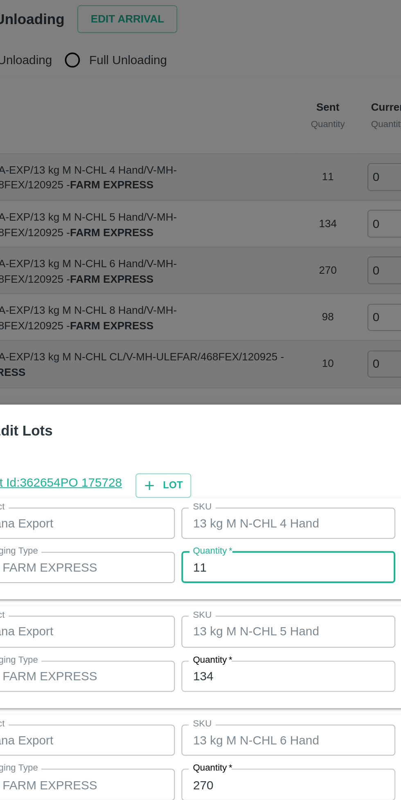
click at [100, 36] on div at bounding box center [200, 400] width 401 height 800
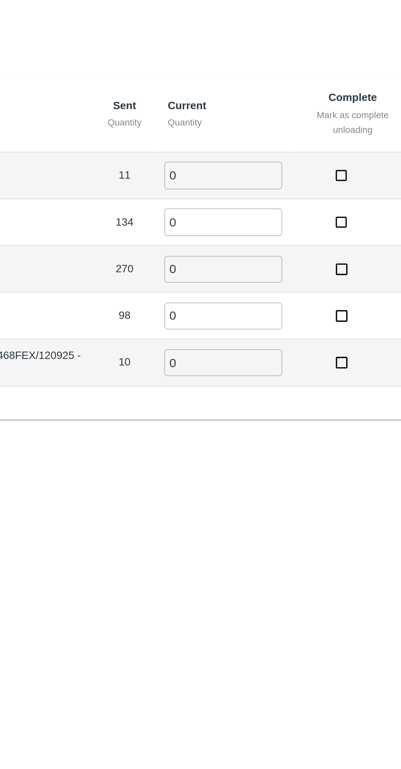
click at [249, 114] on input "0" at bounding box center [254, 110] width 59 height 13
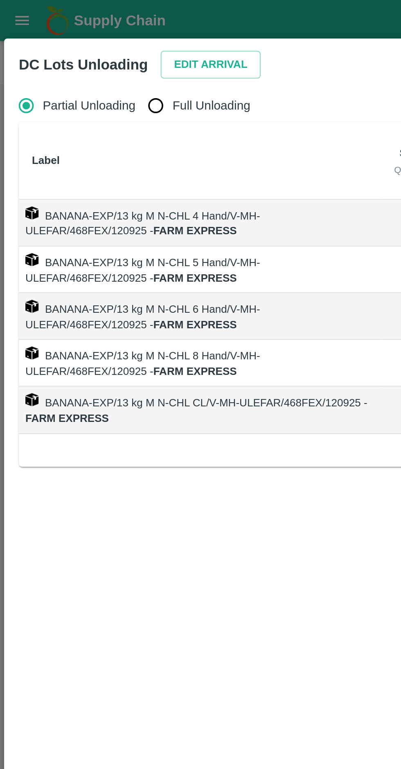
click at [99, 31] on button "Edit Arrival" at bounding box center [105, 32] width 50 height 14
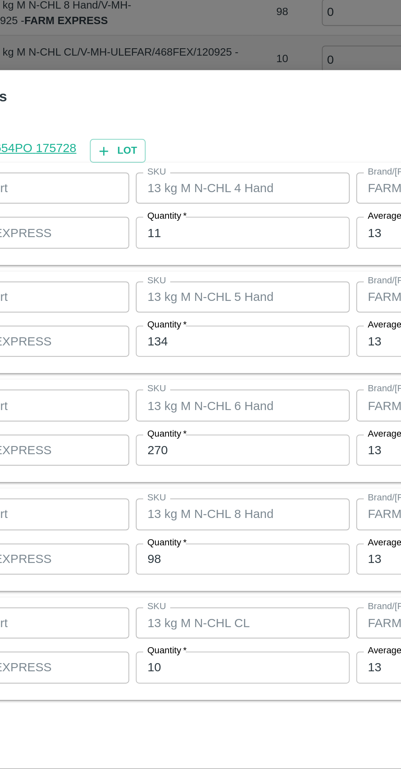
click at [172, 292] on input "11" at bounding box center [185, 291] width 107 height 16
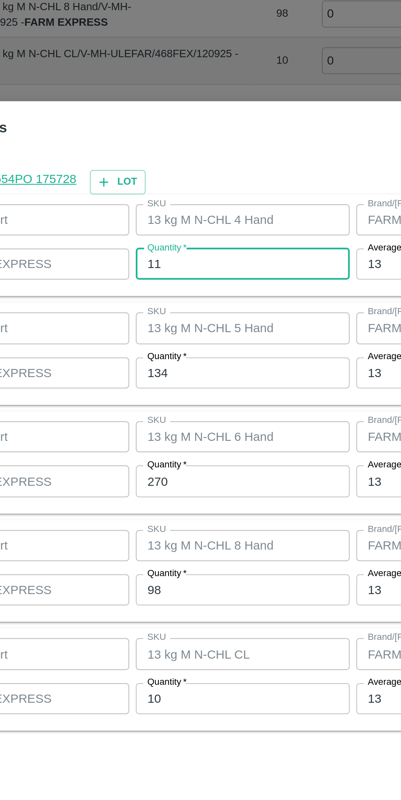
type input "1"
type input "10"
click at [179, 358] on input "134" at bounding box center [185, 362] width 107 height 16
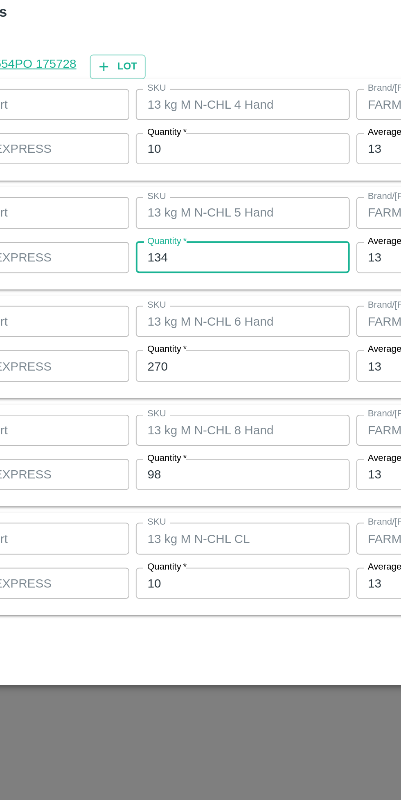
click at [168, 417] on input "270" at bounding box center [185, 416] width 107 height 16
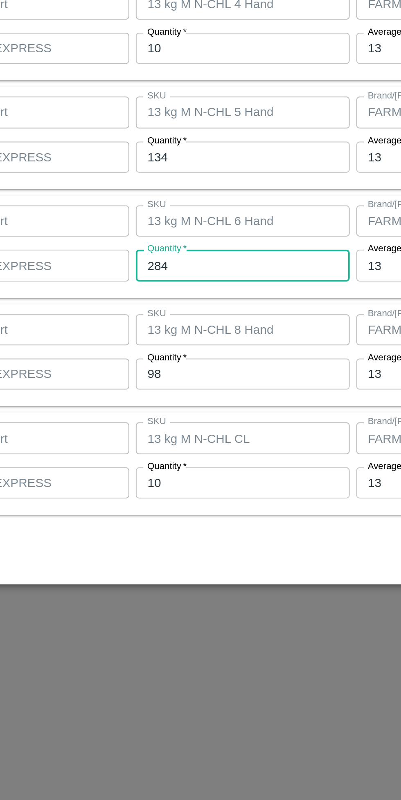
type input "284"
click at [173, 472] on input "98" at bounding box center [185, 470] width 107 height 16
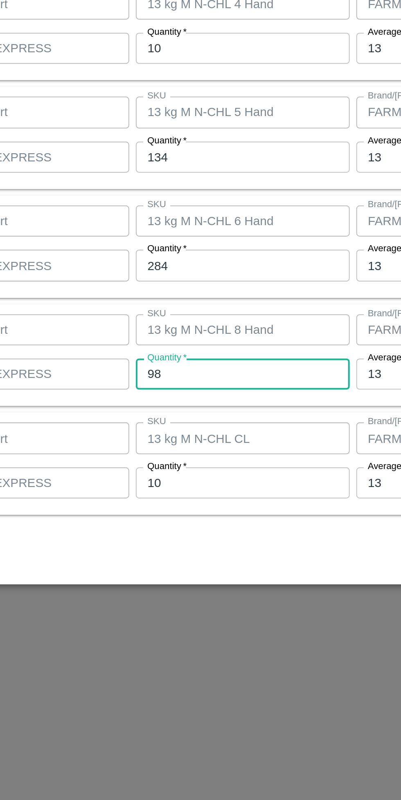
type input "9"
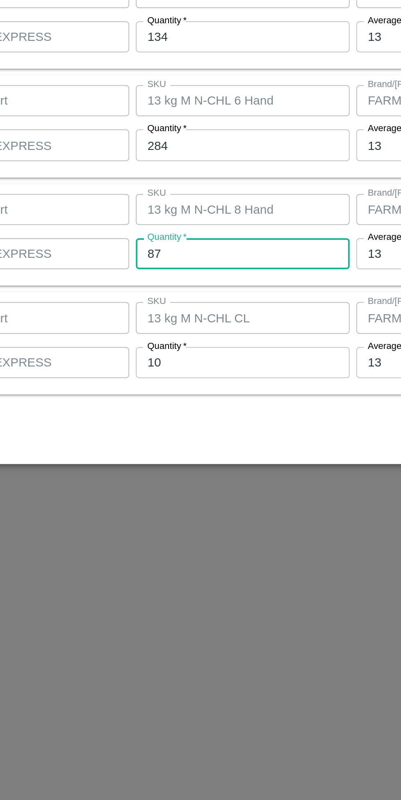
type input "87"
click at [179, 527] on input "10" at bounding box center [185, 524] width 107 height 16
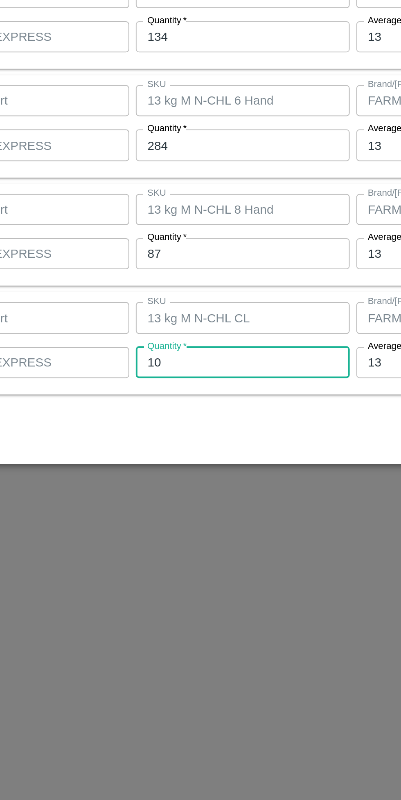
type input "1"
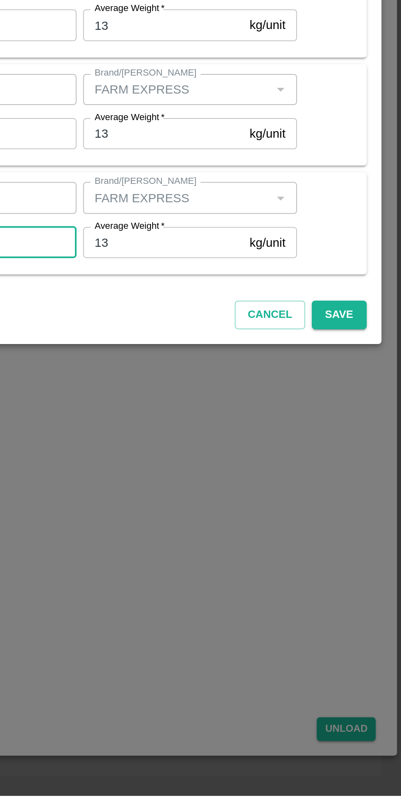
type input "08"
click at [370, 562] on button "Save" at bounding box center [369, 560] width 27 height 14
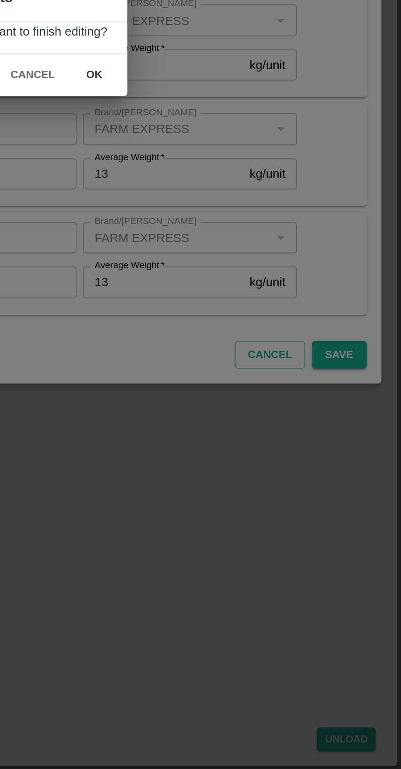
click at [251, 402] on button "ok" at bounding box center [248, 405] width 26 height 14
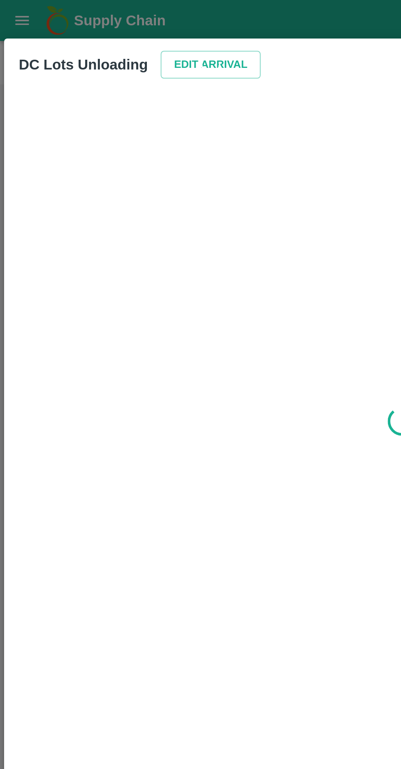
type input "0"
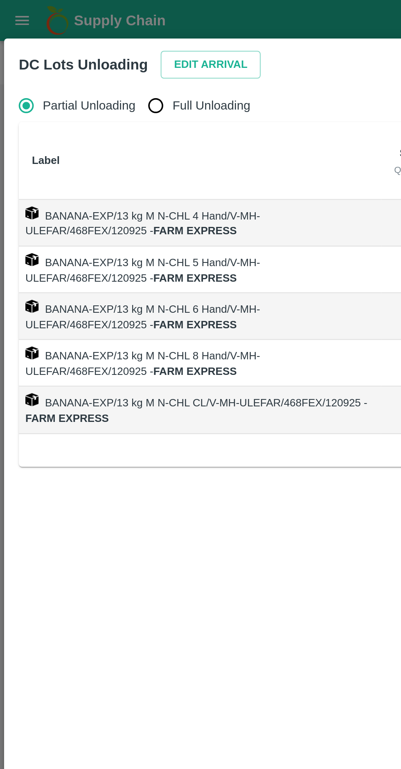
click at [108, 53] on span "Full Unloading" at bounding box center [105, 52] width 39 height 9
click at [86, 53] on input "Full Unloading" at bounding box center [77, 53] width 16 height 16
radio input "true"
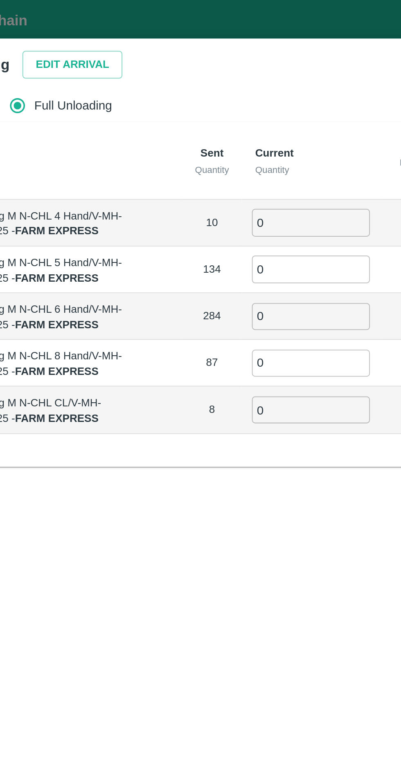
click at [215, 110] on input "0" at bounding box center [224, 110] width 59 height 13
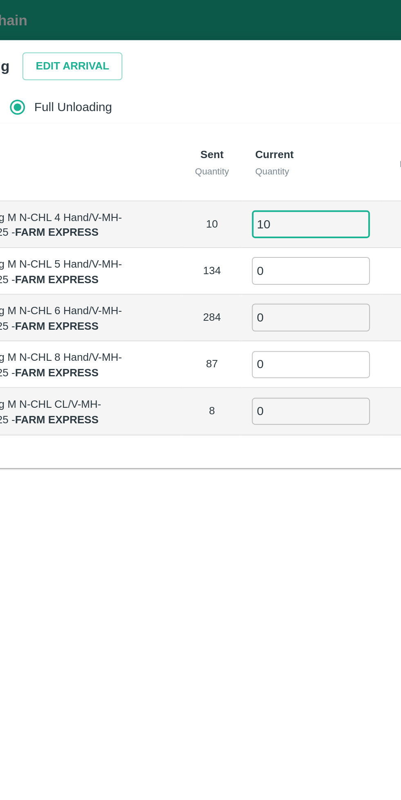
type input "10"
click at [217, 134] on input "0" at bounding box center [224, 134] width 59 height 13
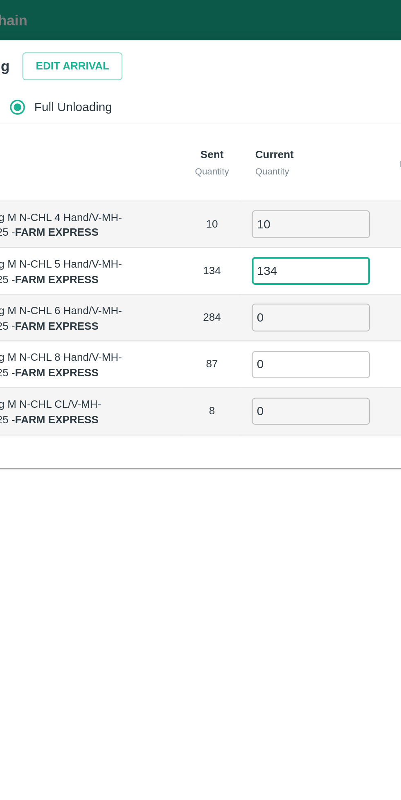
type input "134"
click at [221, 160] on input "0" at bounding box center [224, 158] width 59 height 13
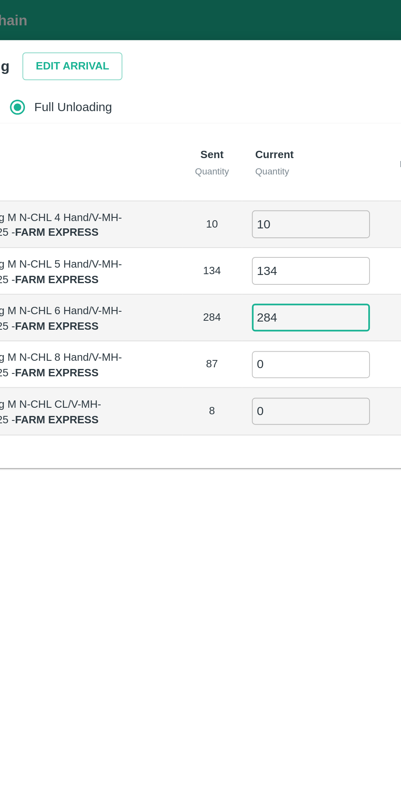
type input "284"
click at [220, 183] on input "0" at bounding box center [224, 181] width 59 height 13
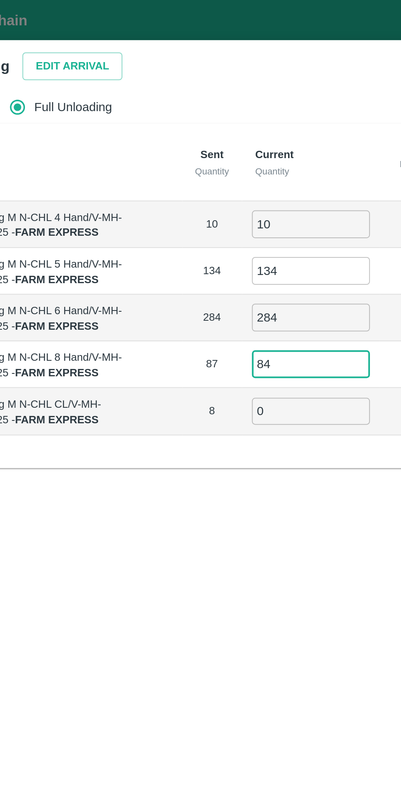
type input "84"
click at [217, 204] on input "0" at bounding box center [224, 205] width 59 height 13
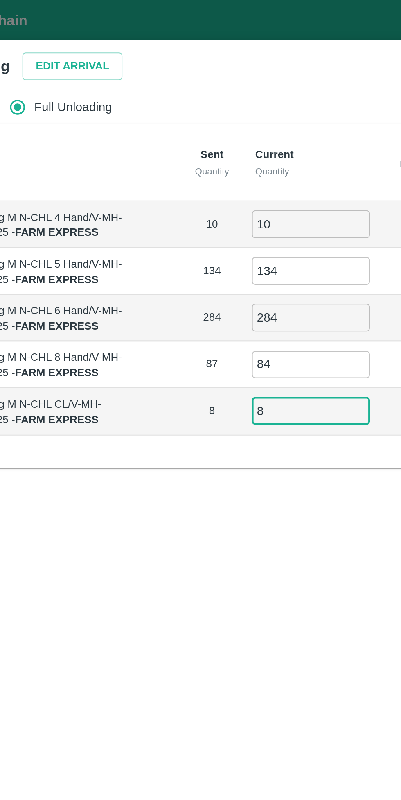
type input "8"
click at [217, 183] on input "84" at bounding box center [224, 181] width 59 height 13
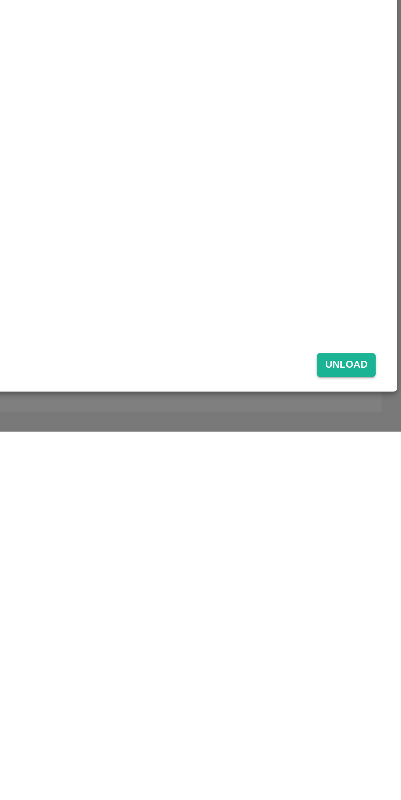
type input "87"
click at [373, 768] on button "Unload" at bounding box center [372, 767] width 29 height 12
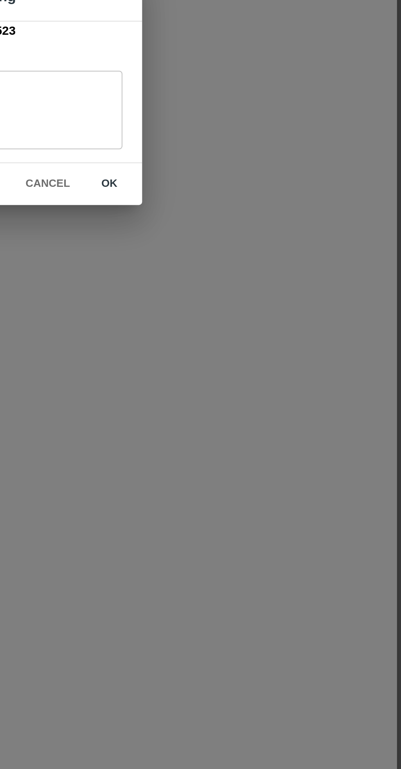
click at [255, 432] on button "ok" at bounding box center [255, 432] width 26 height 14
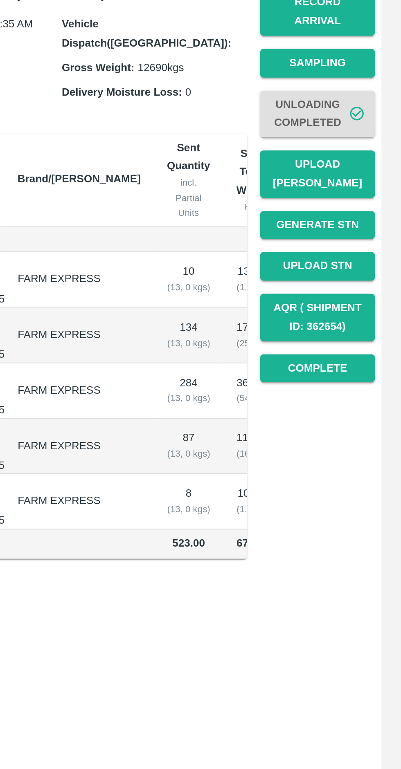
click at [366, 206] on button "Upload [PERSON_NAME]" at bounding box center [358, 214] width 57 height 24
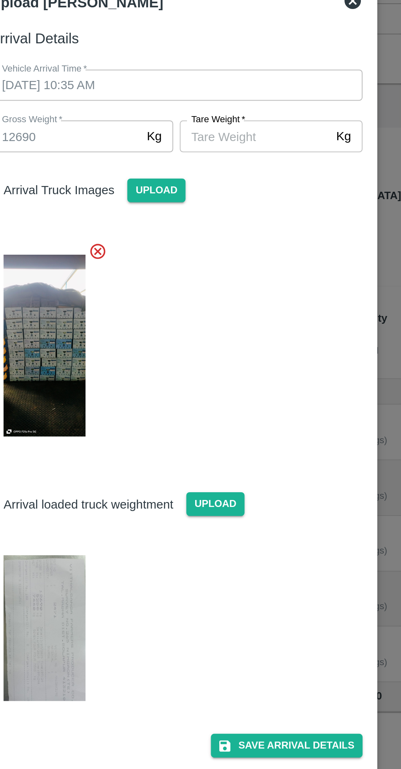
click at [242, 116] on input "Tare Weight   *" at bounding box center [239, 118] width 75 height 16
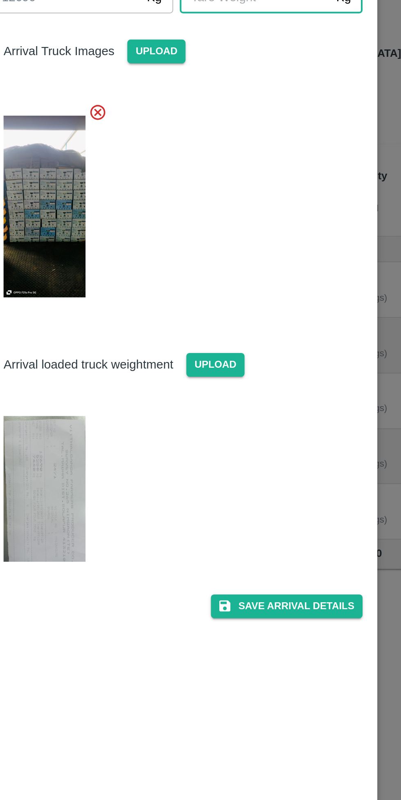
click at [148, 343] on img at bounding box center [134, 365] width 41 height 73
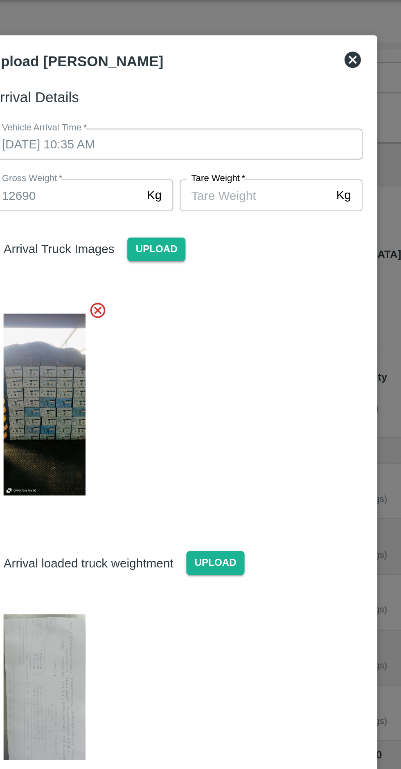
click at [243, 116] on input "Tare Weight   *" at bounding box center [239, 118] width 75 height 16
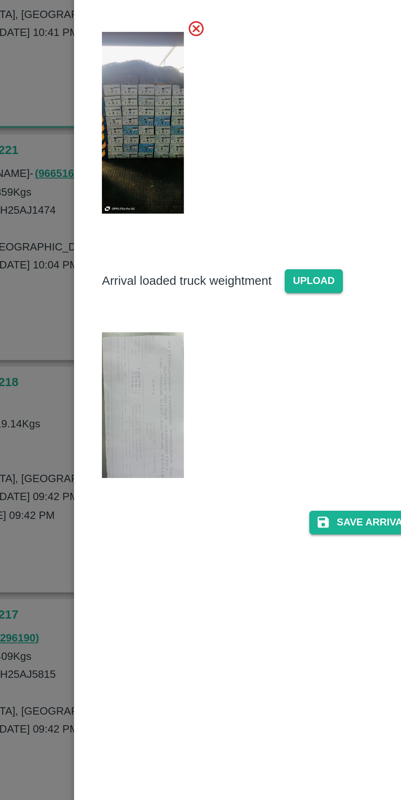
type input "5250"
click at [138, 365] on img at bounding box center [134, 365] width 41 height 73
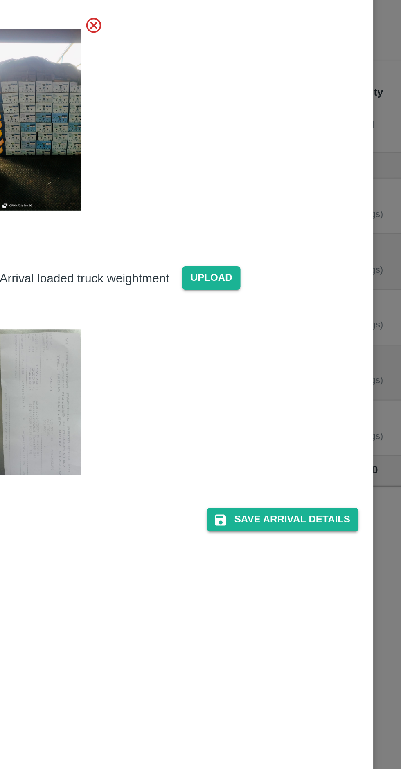
click at [259, 423] on button "Save Arrival Details" at bounding box center [255, 423] width 76 height 12
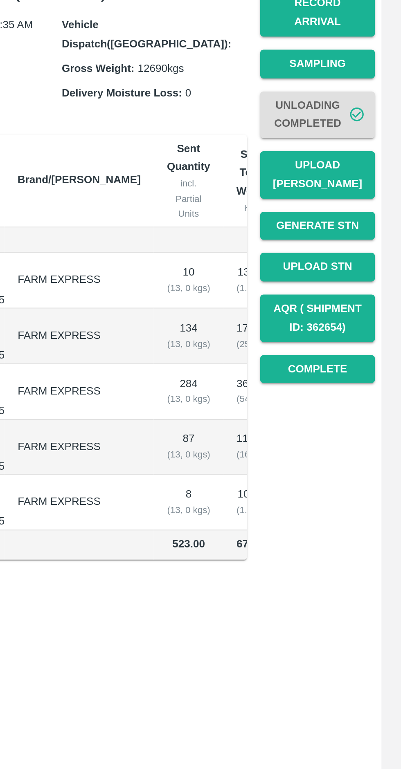
click at [368, 303] on button "Complete" at bounding box center [358, 310] width 57 height 14
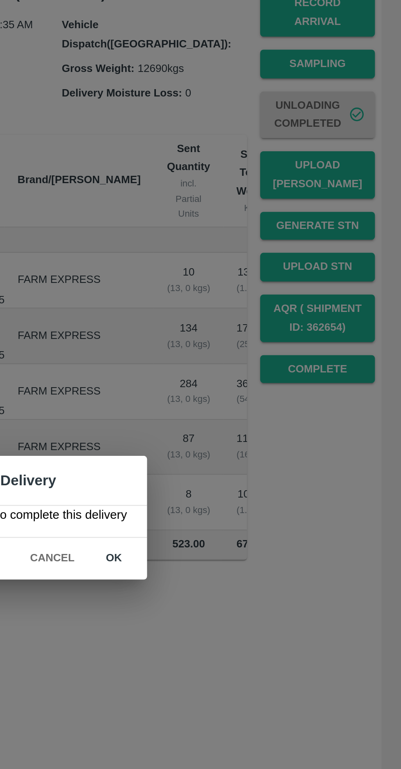
click at [262, 410] on button "ok" at bounding box center [257, 405] width 26 height 14
